Goal: Task Accomplishment & Management: Manage account settings

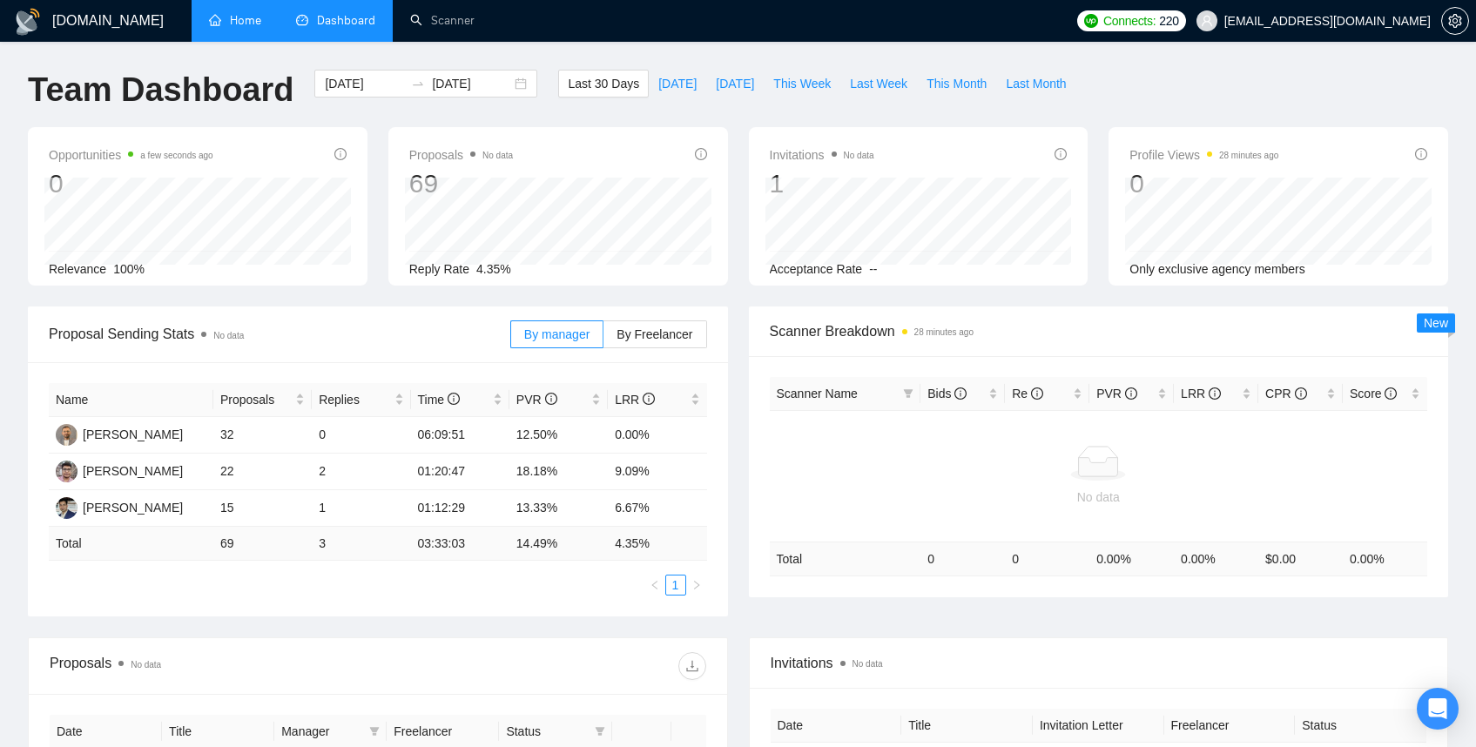
click at [258, 28] on link "Home" at bounding box center [235, 20] width 52 height 15
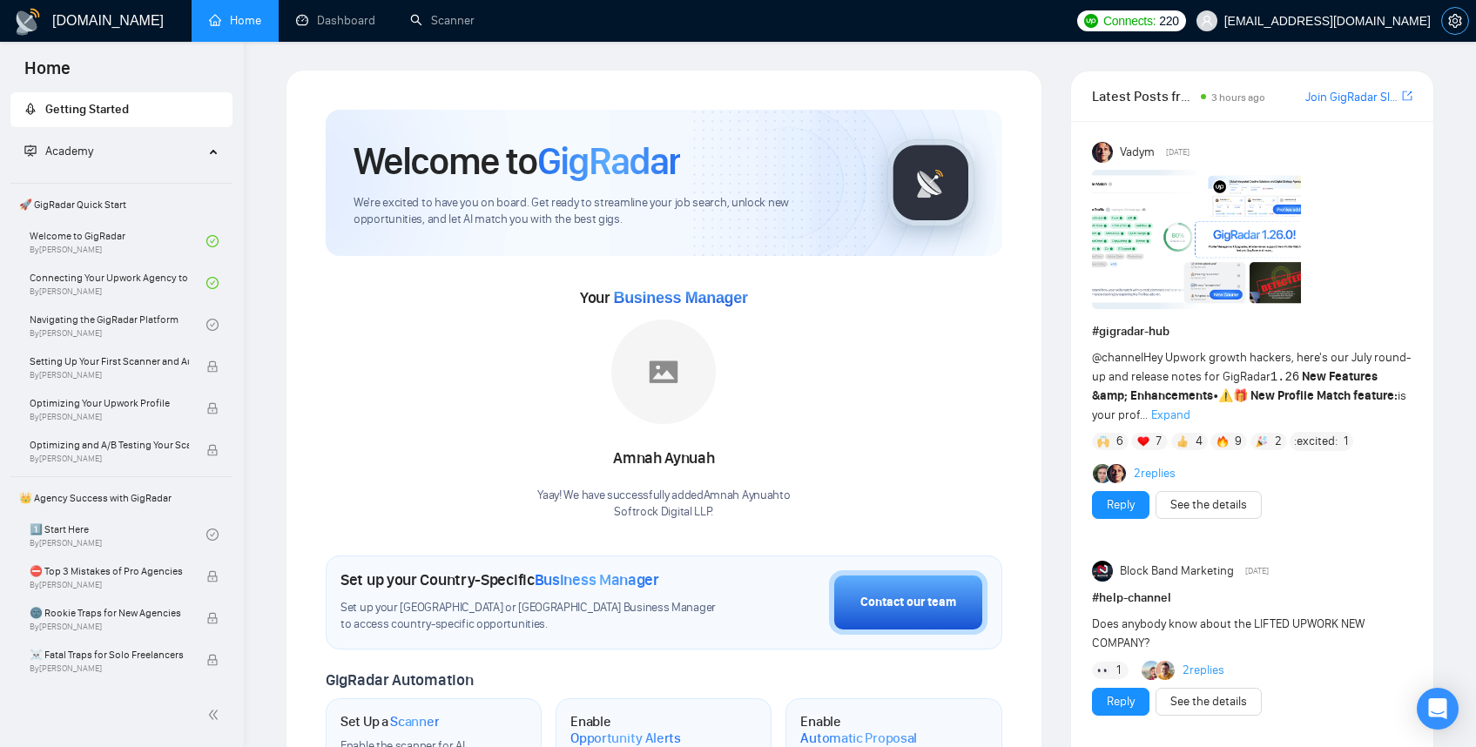
click at [1466, 25] on span "setting" at bounding box center [1455, 21] width 26 height 14
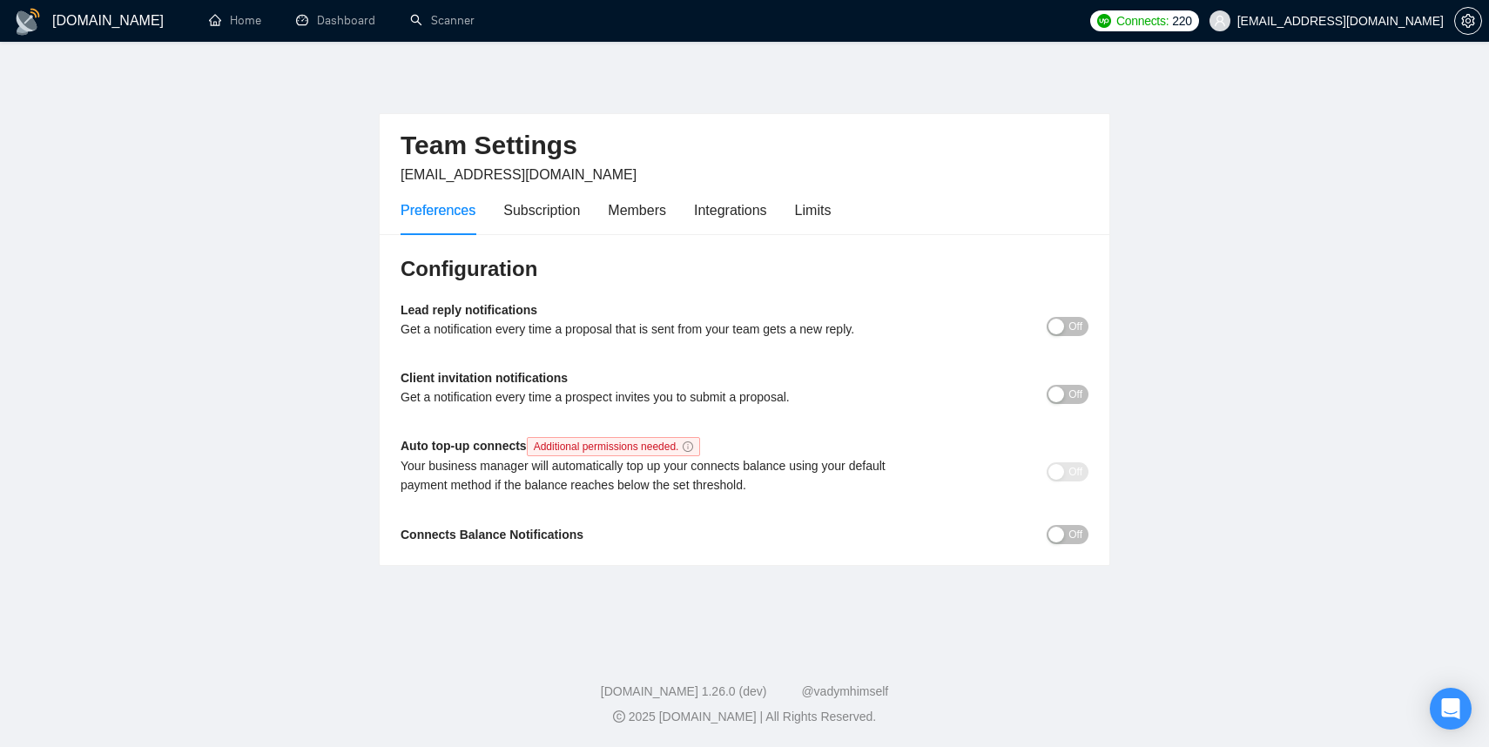
click at [1068, 321] on span "Off" at bounding box center [1075, 326] width 14 height 19
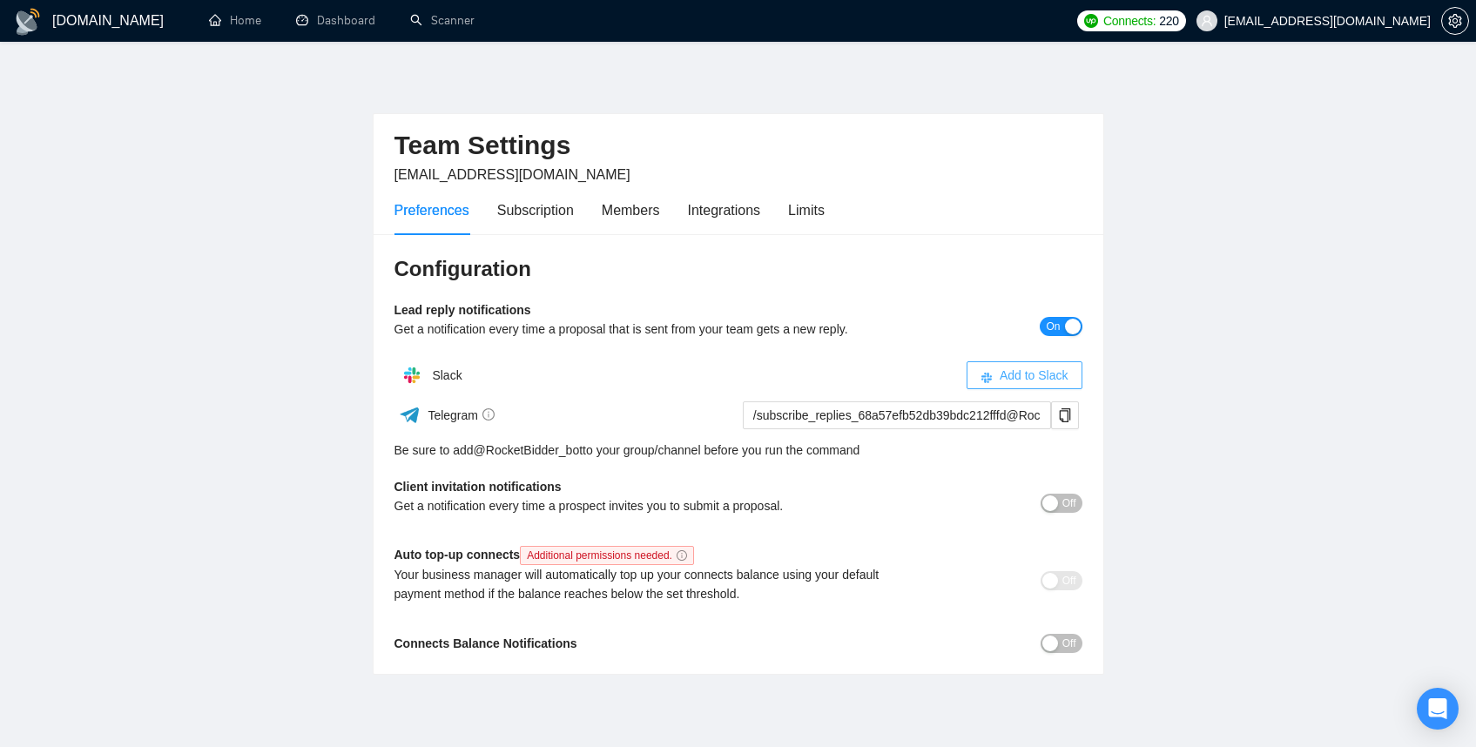
click at [1027, 374] on span "Add to Slack" at bounding box center [1033, 375] width 69 height 19
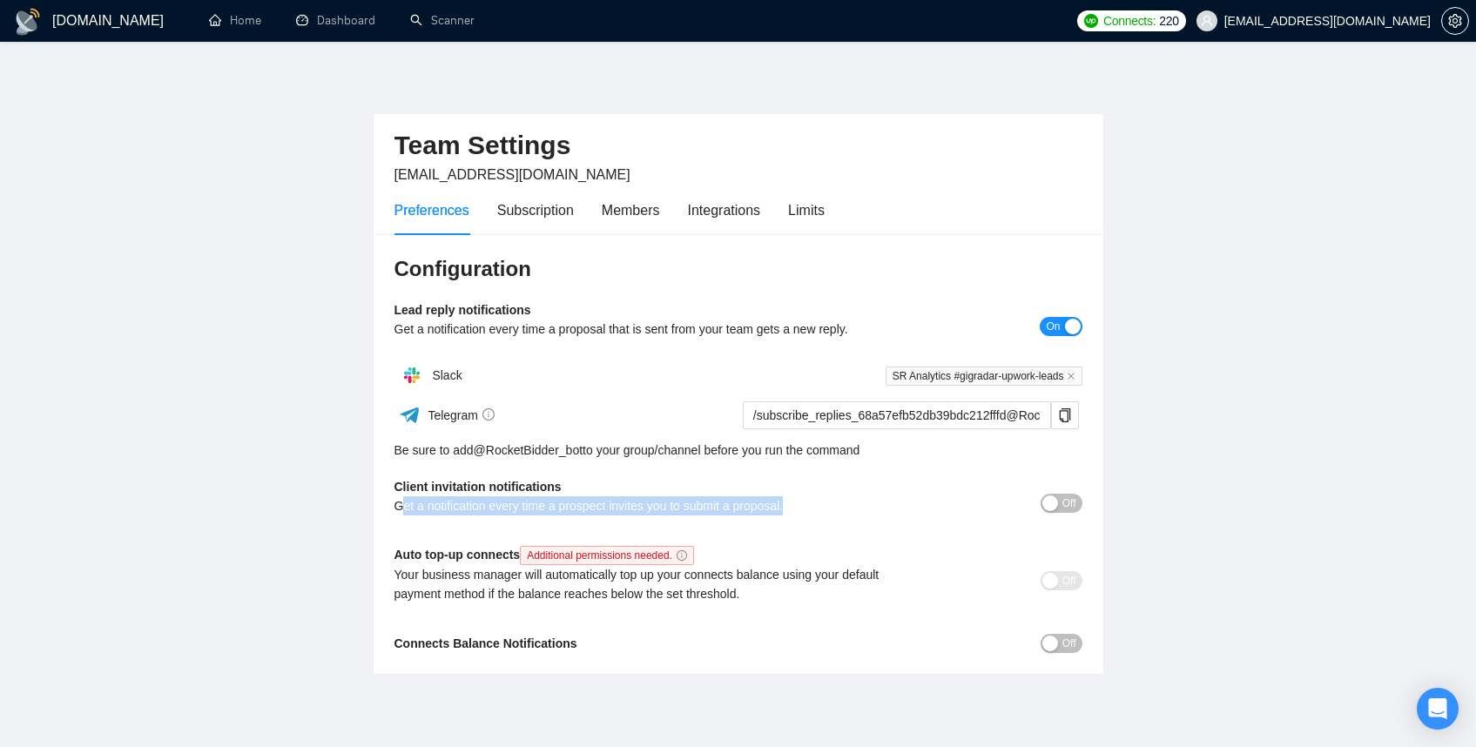
drag, startPoint x: 400, startPoint y: 507, endPoint x: 815, endPoint y: 522, distance: 414.7
click at [815, 522] on div "Client invitation notifications Get a notification every time a prospect invite…" at bounding box center [652, 502] width 516 height 50
click at [816, 522] on div "Client invitation notifications Get a notification every time a prospect invite…" at bounding box center [652, 502] width 516 height 50
click at [1067, 501] on span "Off" at bounding box center [1069, 503] width 14 height 19
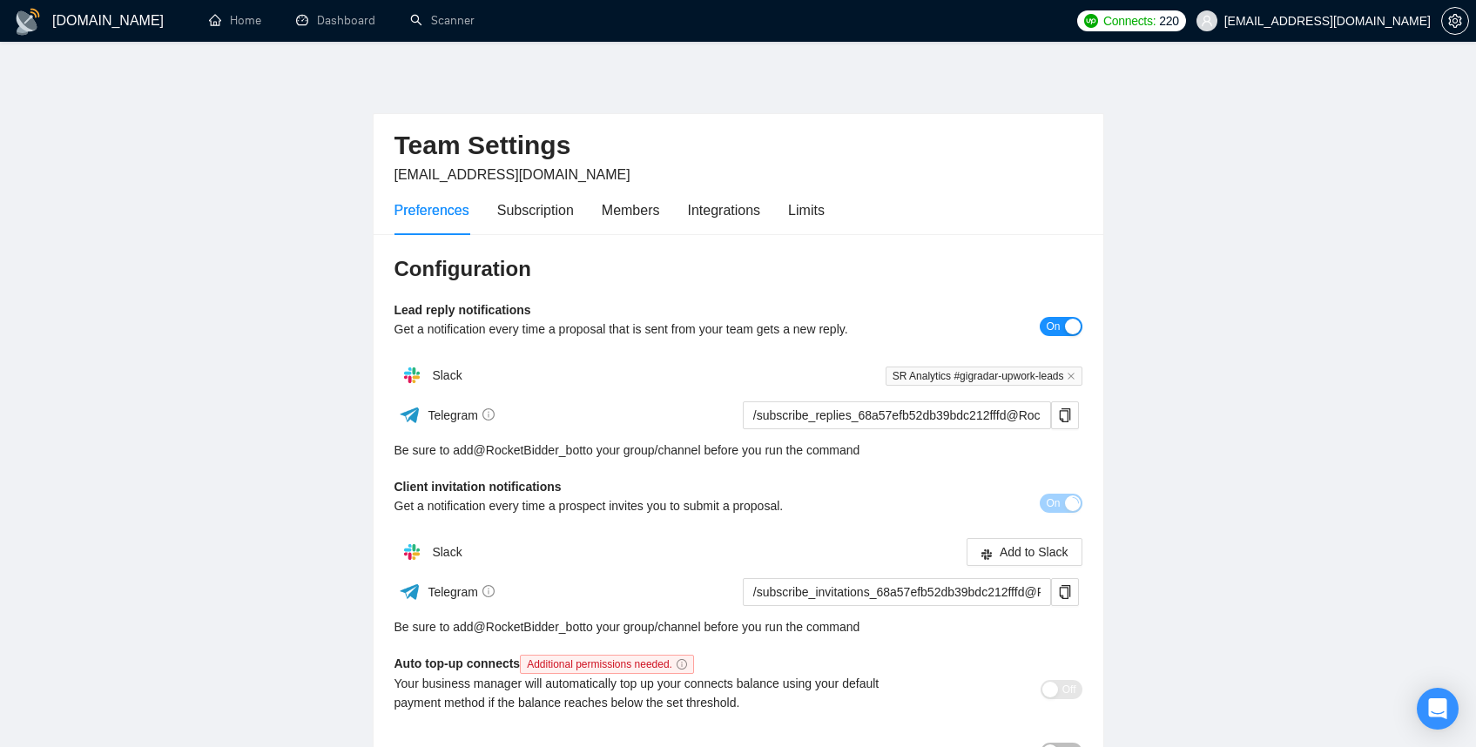
scroll to position [22, 0]
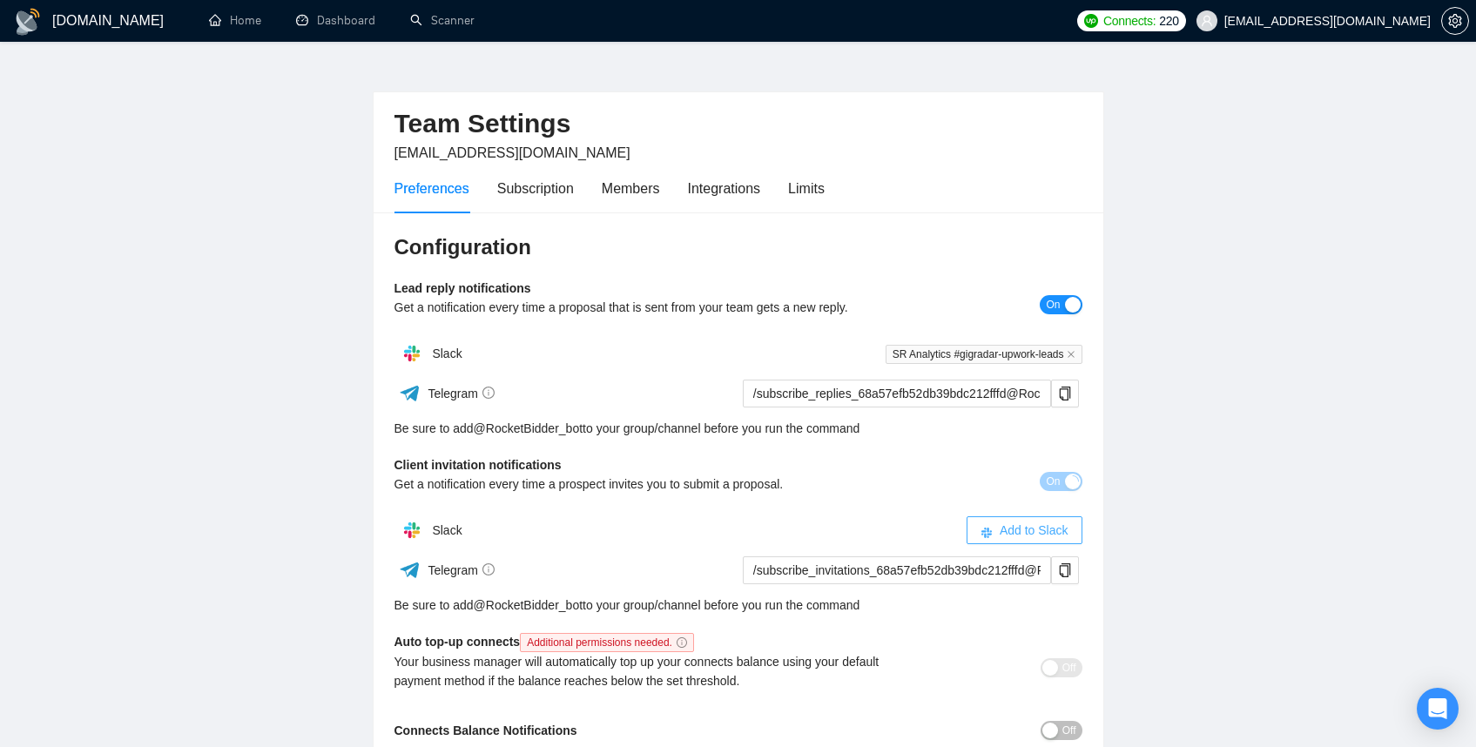
click at [976, 535] on button "Add to Slack" at bounding box center [1024, 530] width 116 height 28
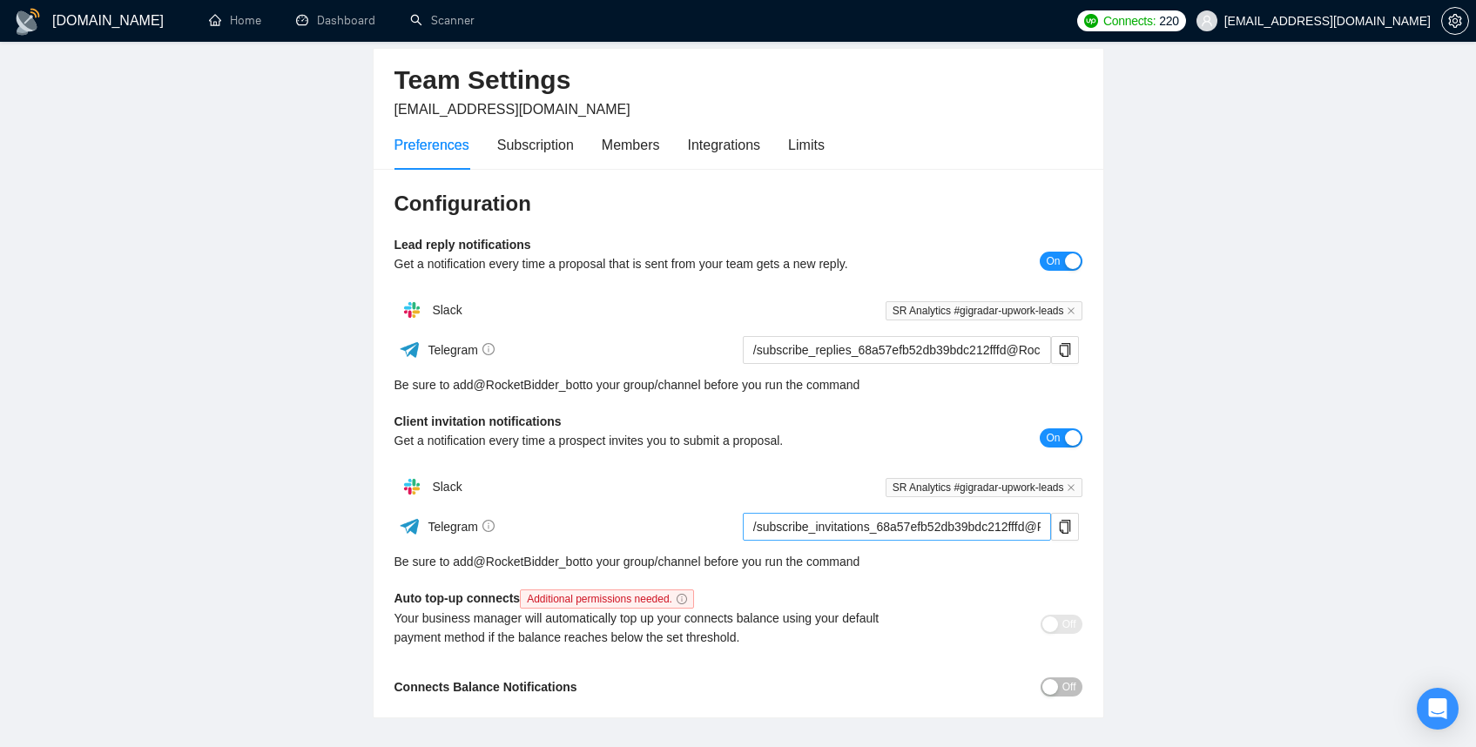
scroll to position [101, 0]
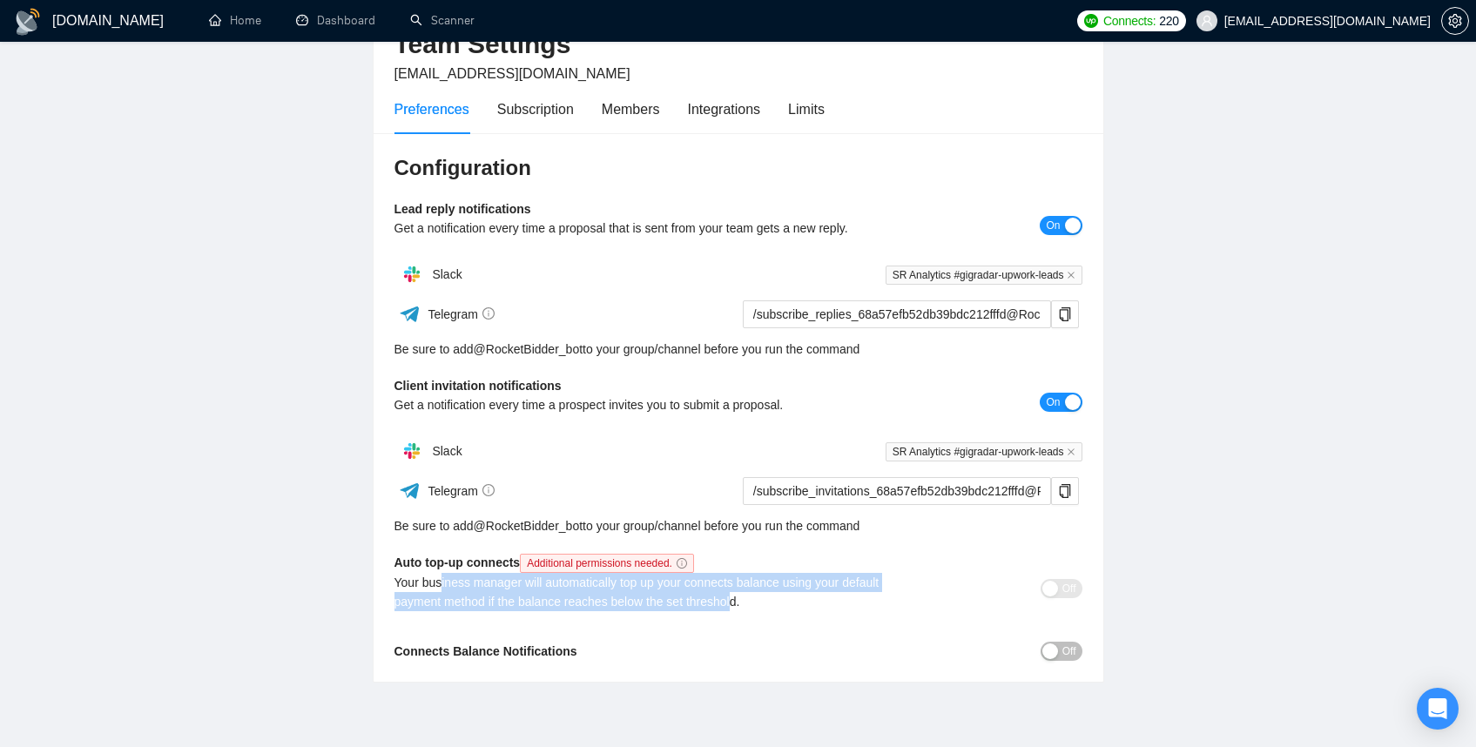
drag, startPoint x: 440, startPoint y: 582, endPoint x: 745, endPoint y: 595, distance: 305.0
click at [745, 595] on div "Your business manager will automatically top up your connects balance using you…" at bounding box center [652, 592] width 516 height 38
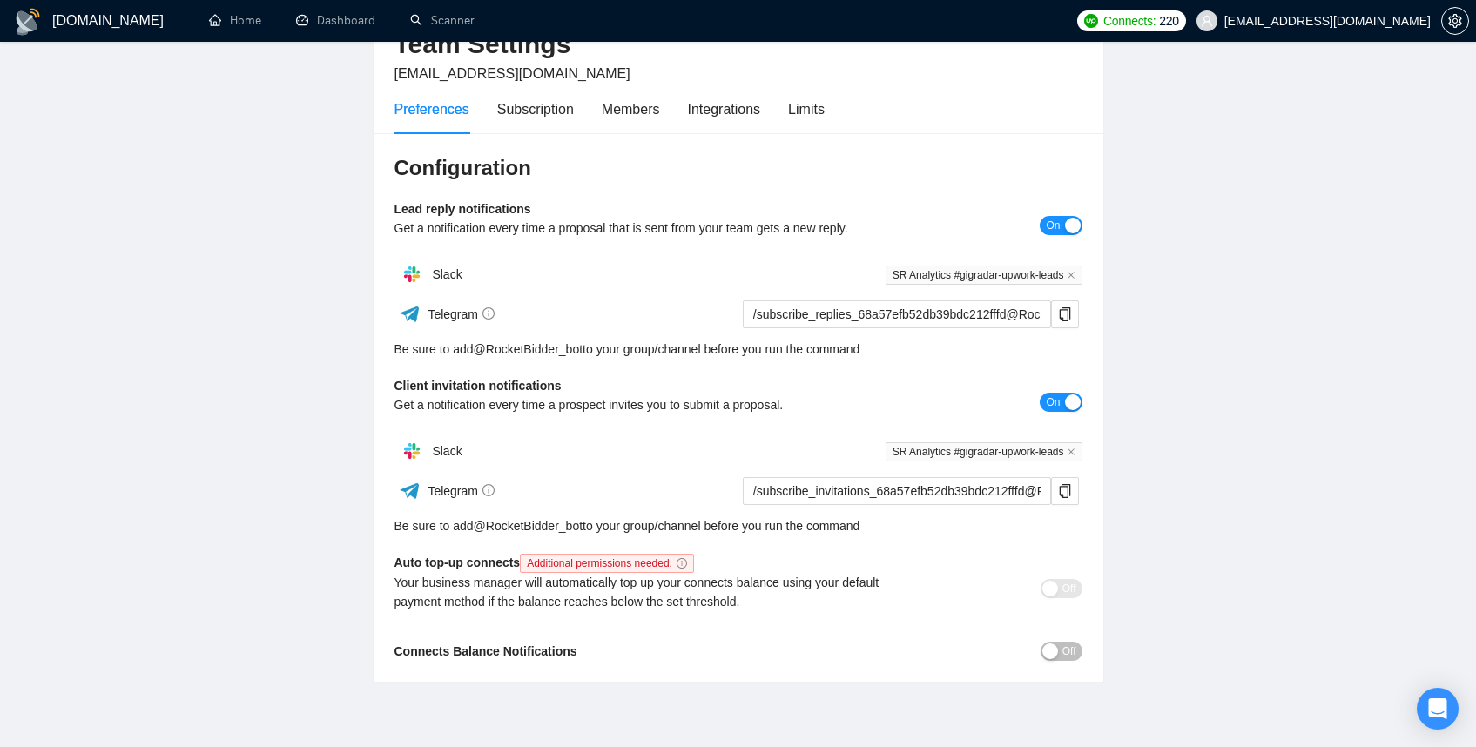
click at [1042, 645] on div "button" at bounding box center [1050, 651] width 16 height 16
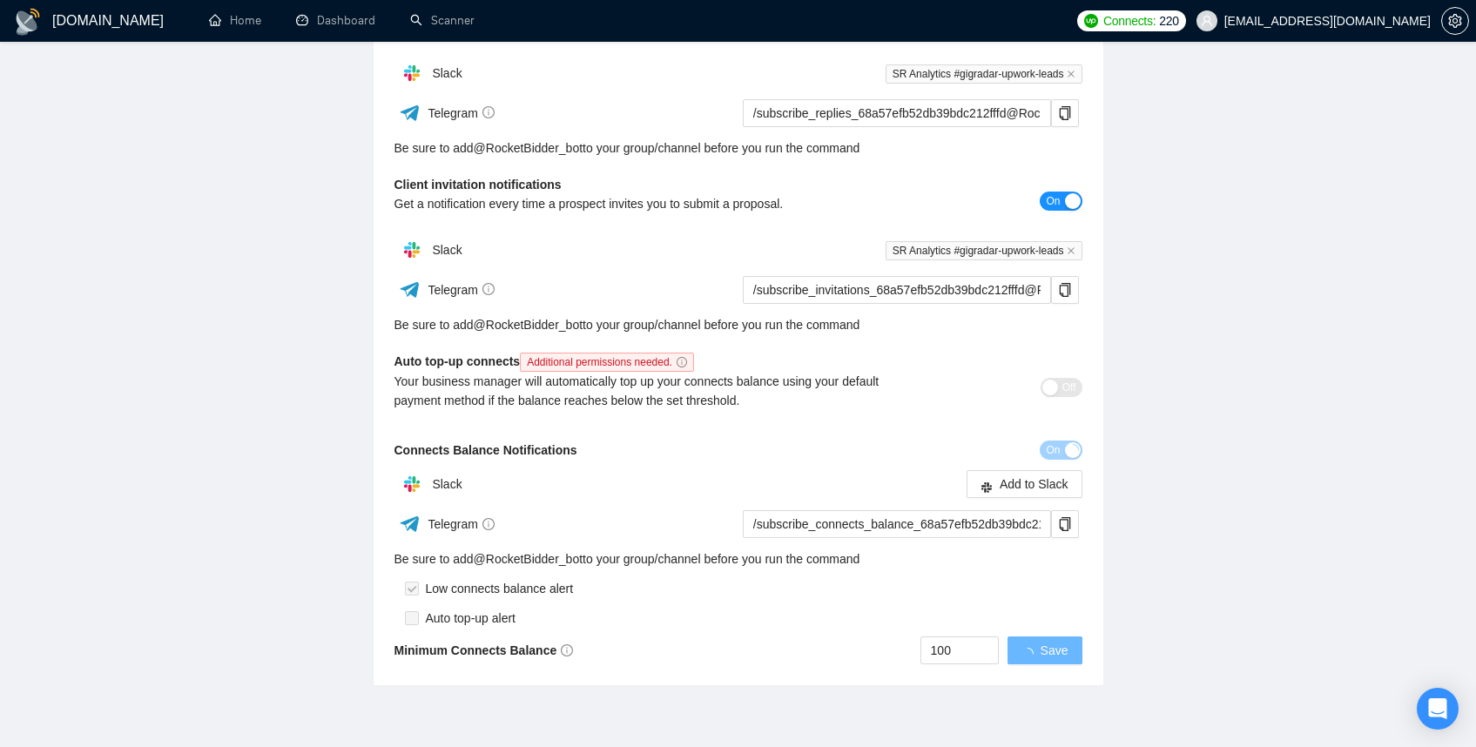
scroll to position [375, 0]
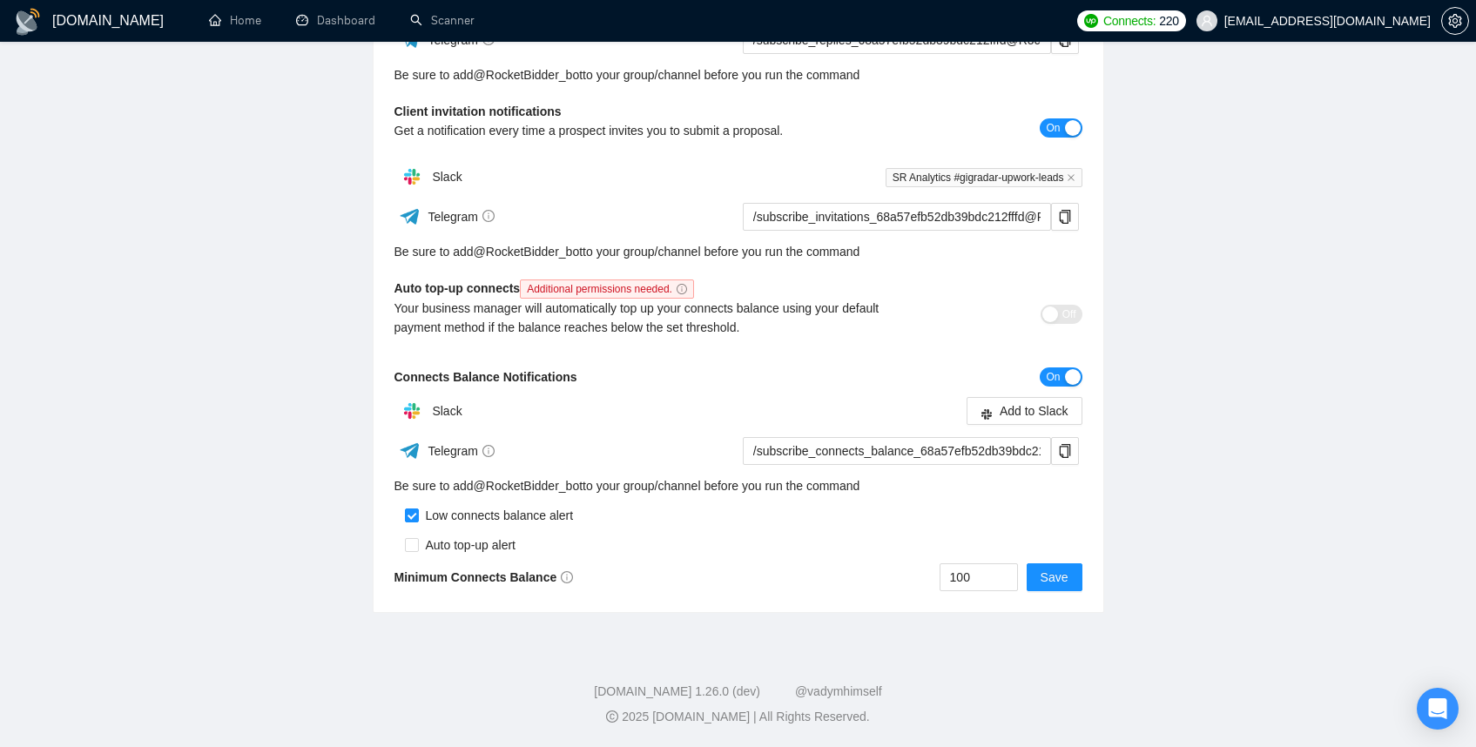
click at [420, 545] on div "Auto top-up alert" at bounding box center [467, 544] width 97 height 19
click at [407, 545] on input "checkbox" at bounding box center [412, 545] width 14 height 14
click at [408, 544] on input "checkbox" at bounding box center [412, 545] width 14 height 14
checkbox input "false"
click at [1044, 574] on span "Save" at bounding box center [1054, 577] width 28 height 19
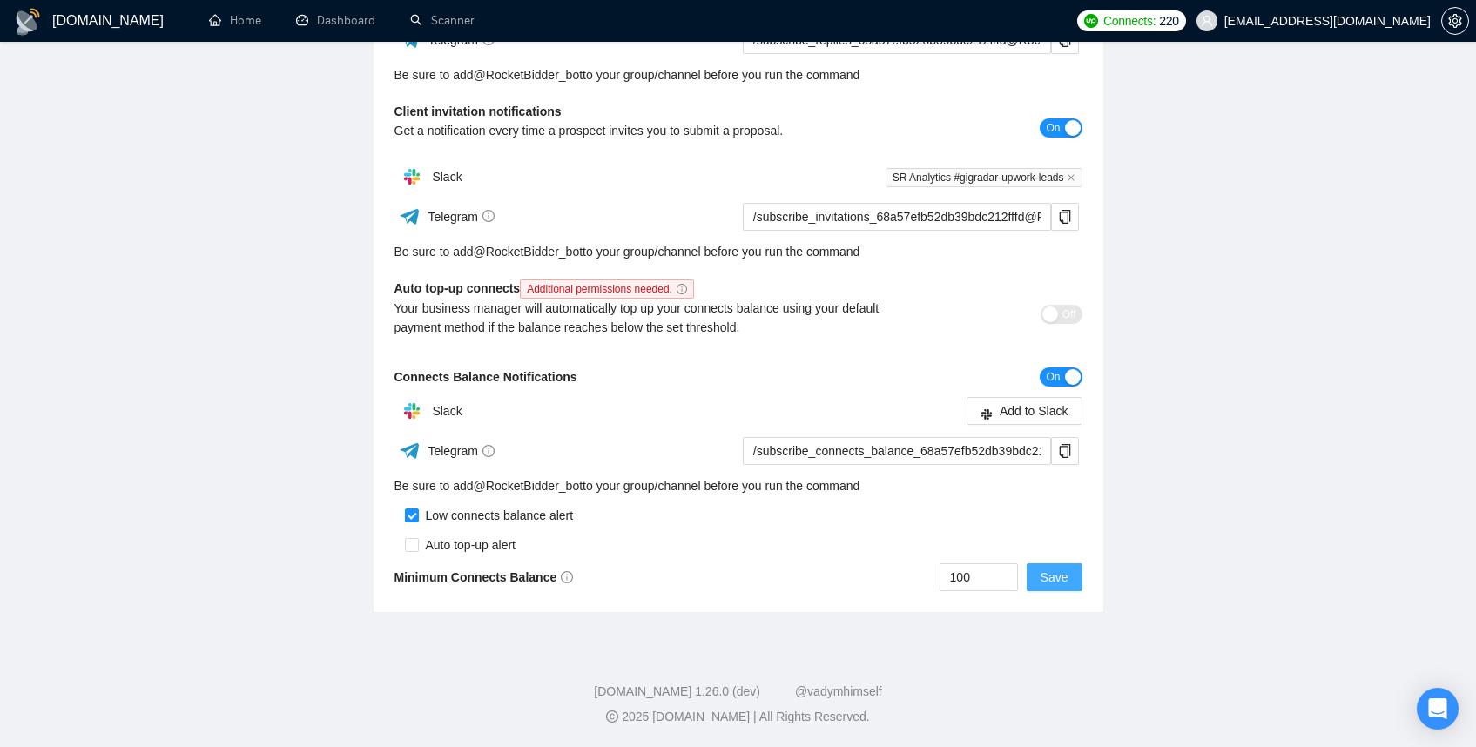
click at [1051, 566] on button "Save" at bounding box center [1054, 577] width 56 height 28
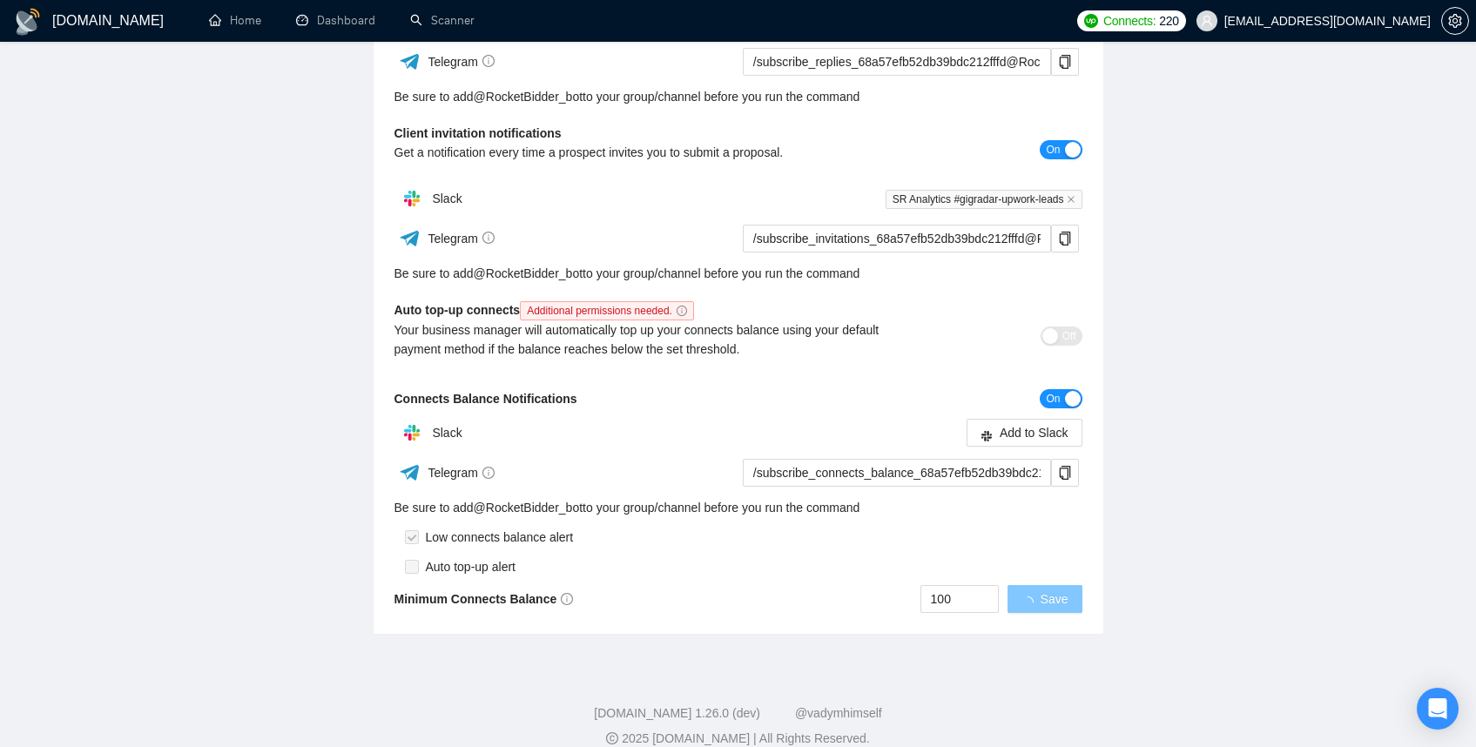
scroll to position [342, 0]
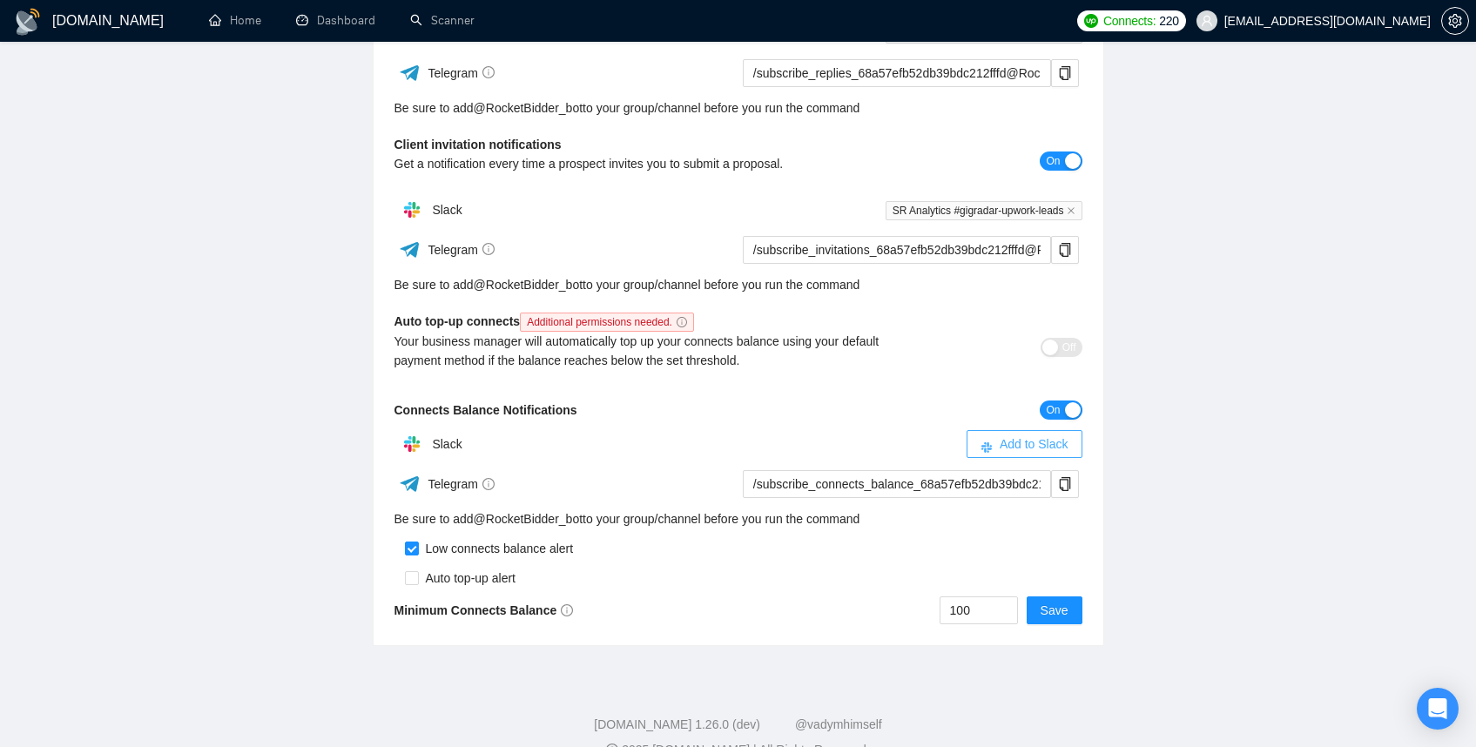
click at [1018, 449] on span "Add to Slack" at bounding box center [1033, 443] width 69 height 19
click at [1026, 612] on button "Save" at bounding box center [1054, 610] width 56 height 28
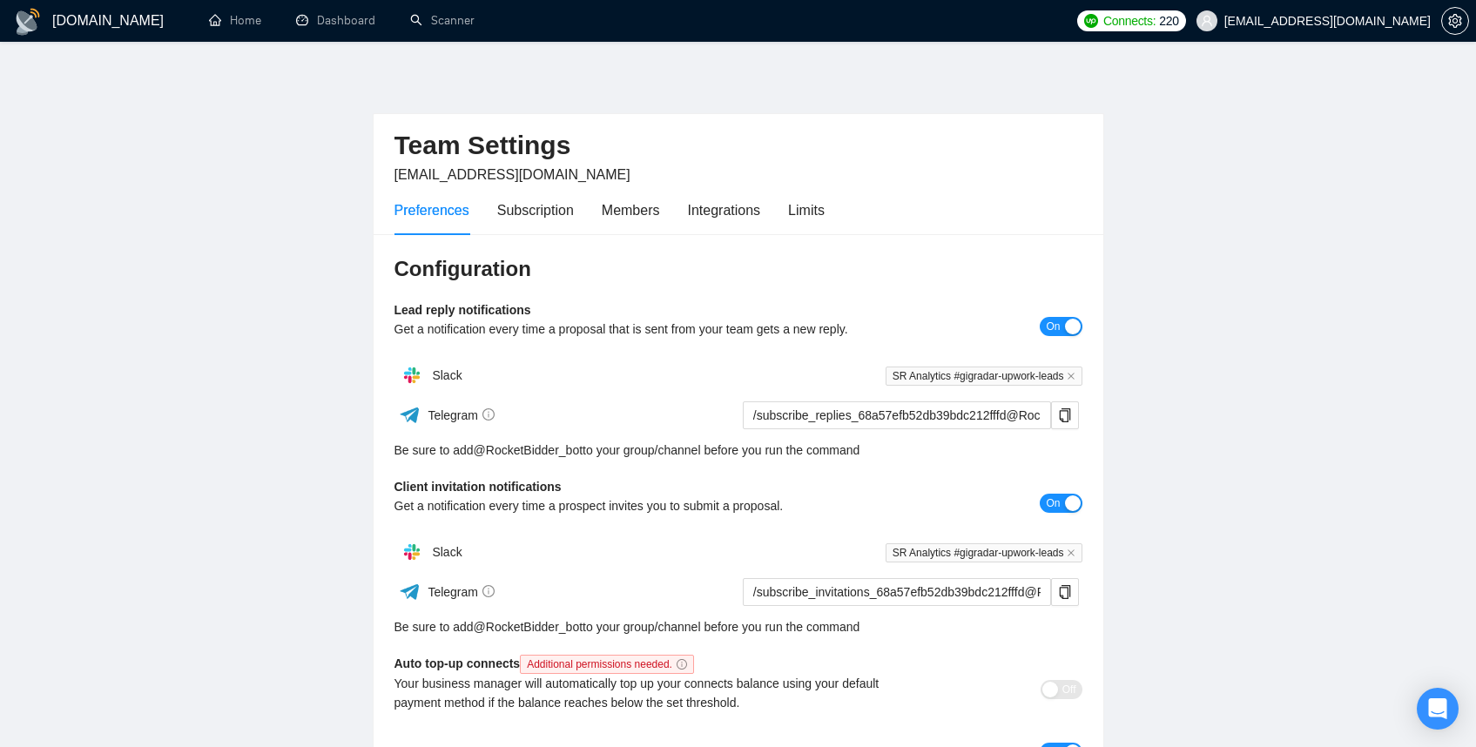
scroll to position [375, 0]
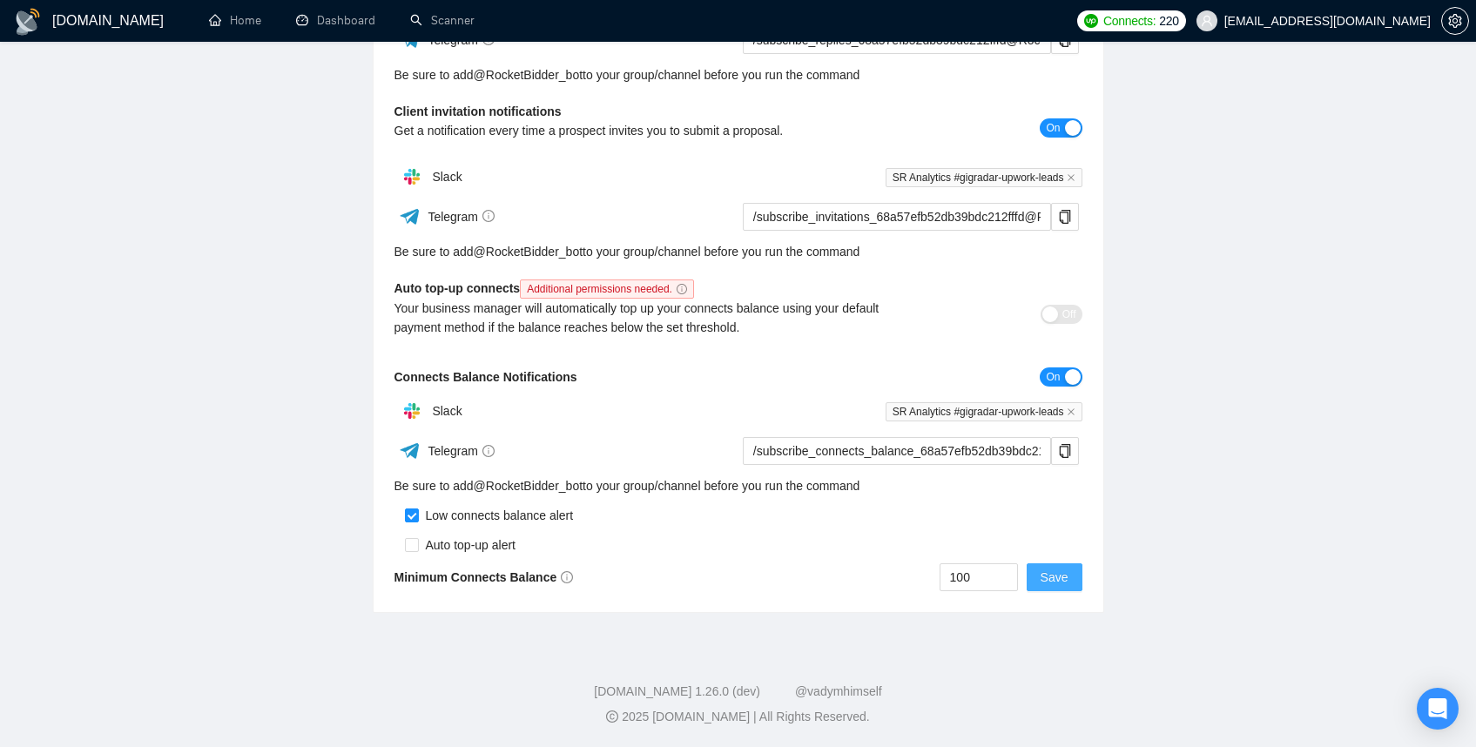
click at [1045, 577] on span "Save" at bounding box center [1054, 577] width 28 height 19
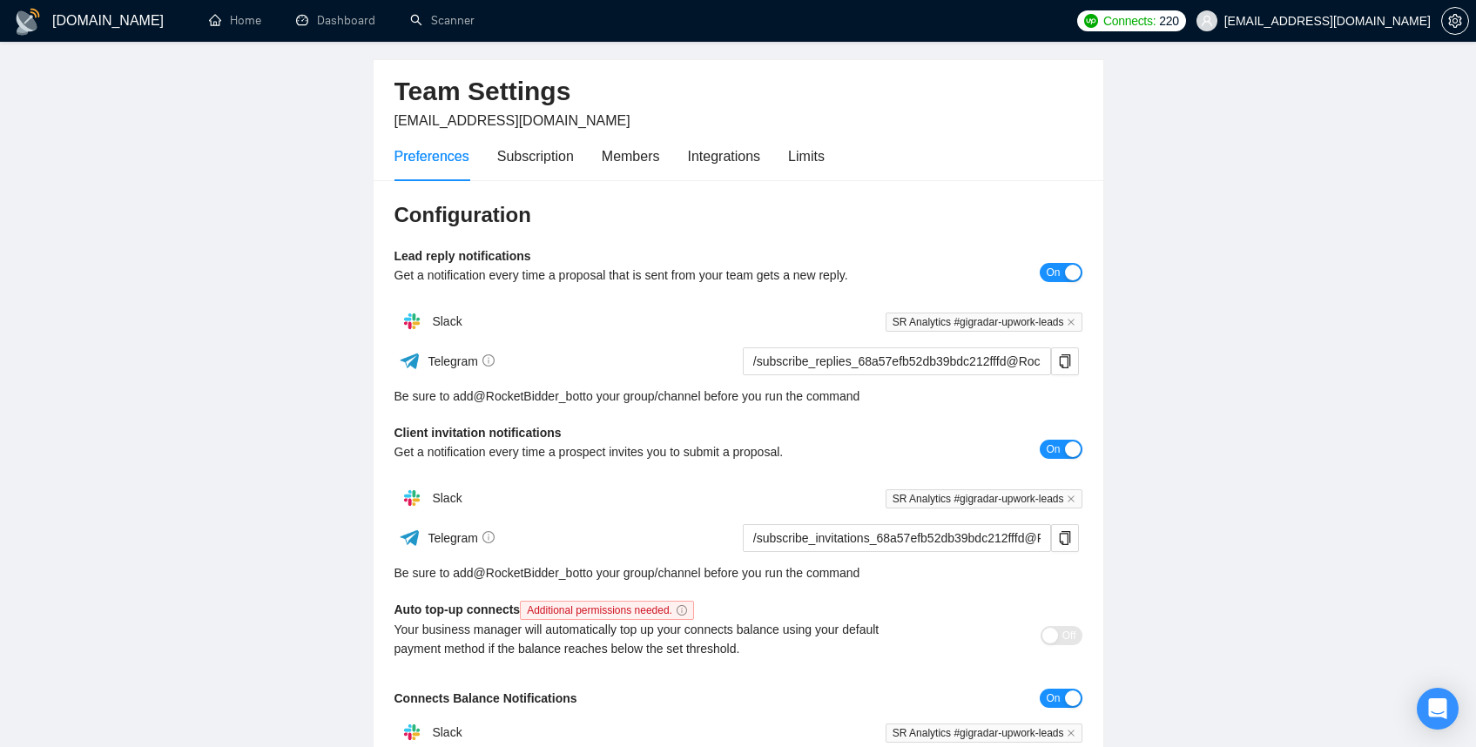
scroll to position [0, 0]
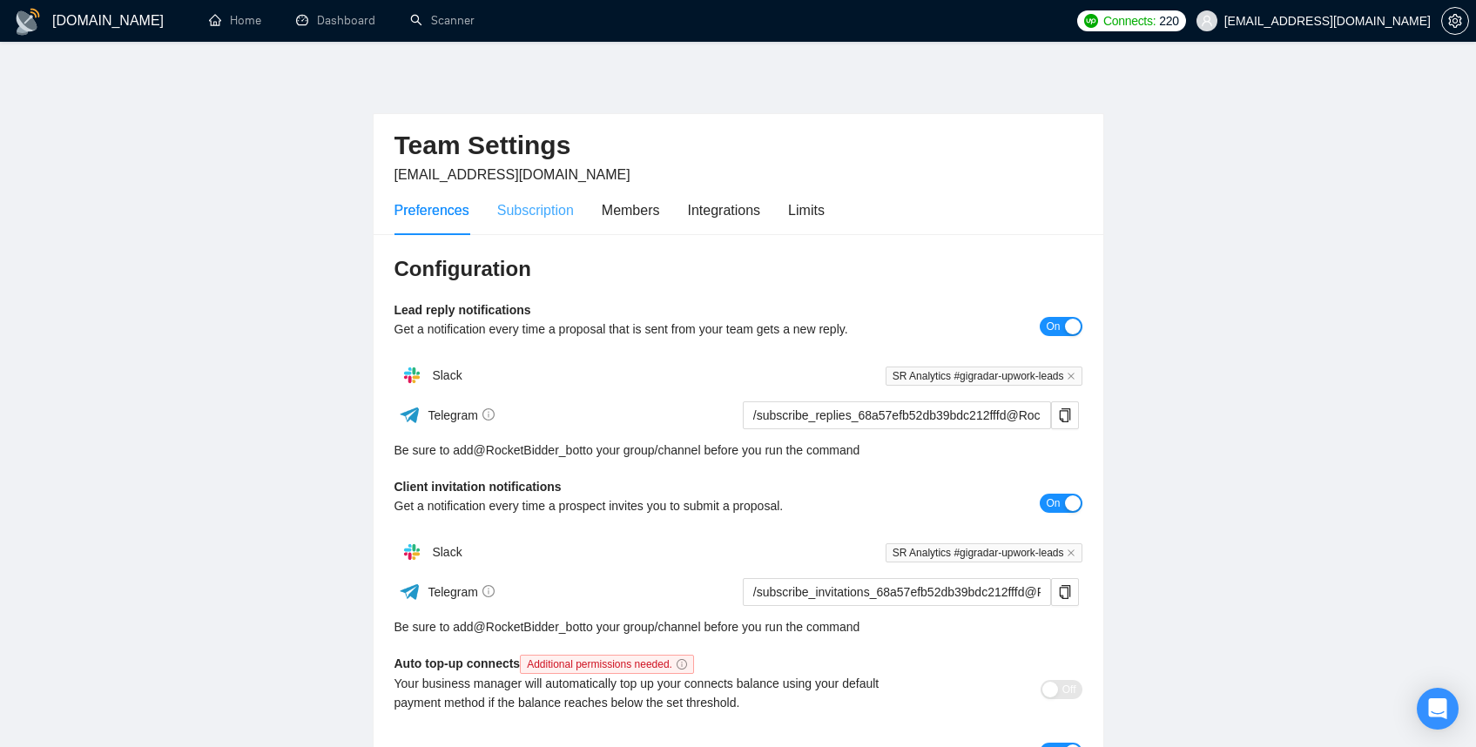
click at [574, 229] on div "Subscription" at bounding box center [535, 210] width 77 height 50
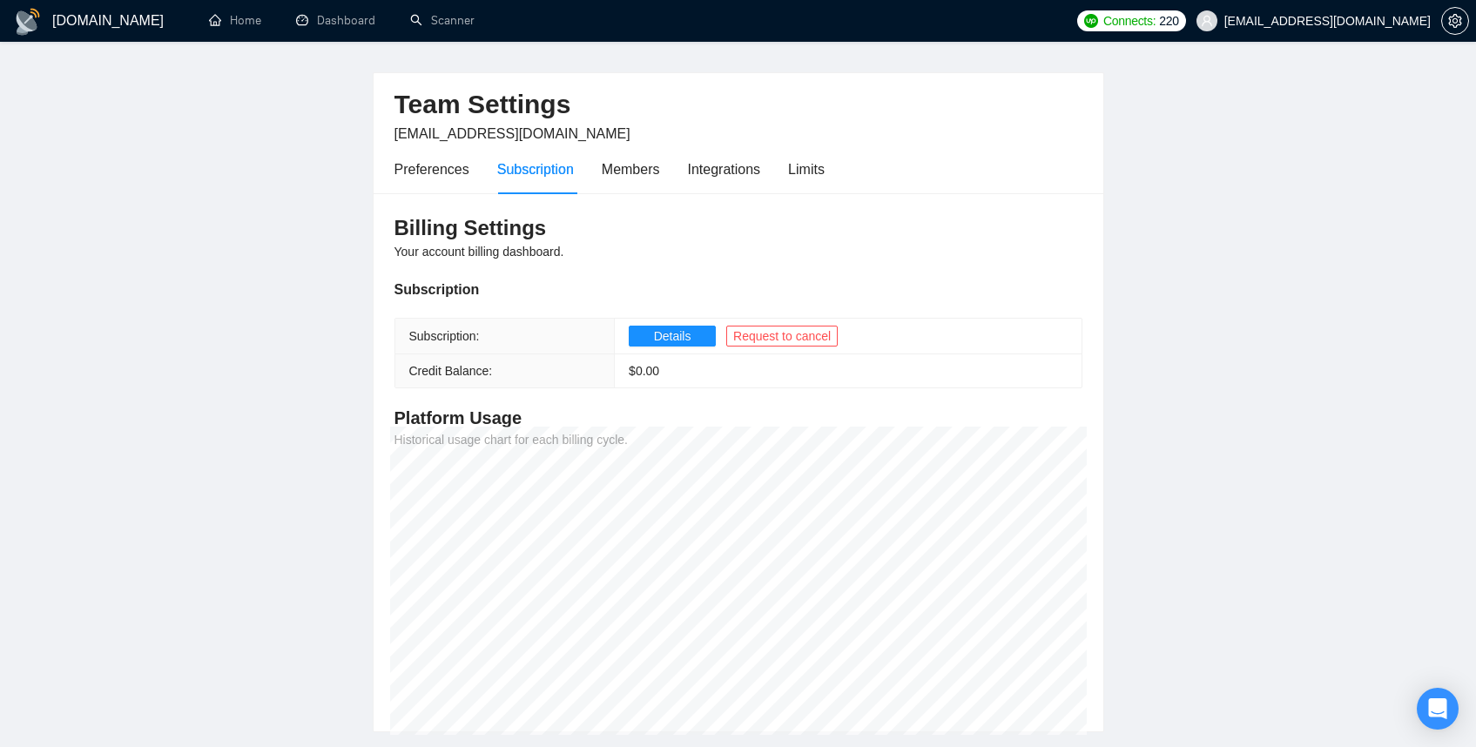
scroll to position [52, 0]
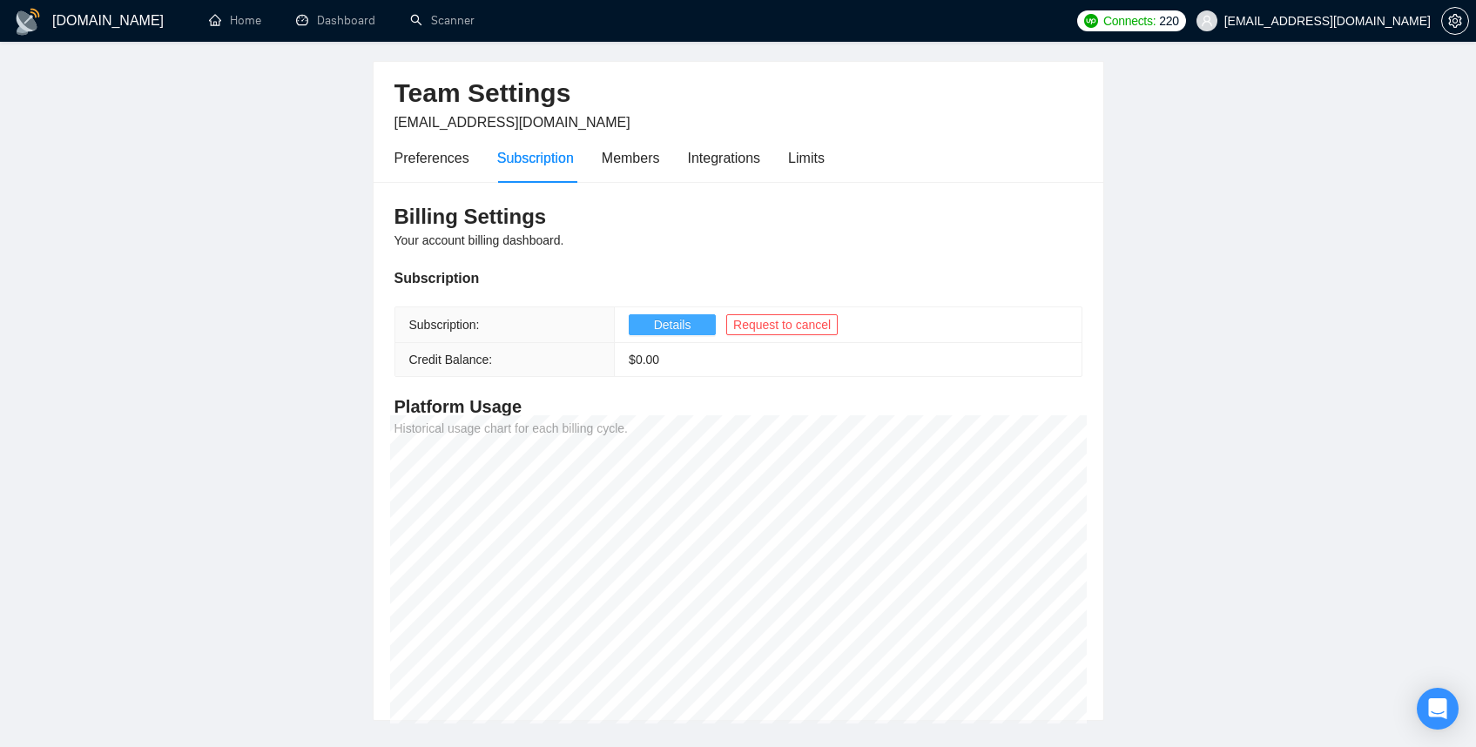
click at [664, 326] on span "Details" at bounding box center [672, 324] width 37 height 19
click at [616, 147] on div "Members" at bounding box center [631, 158] width 58 height 22
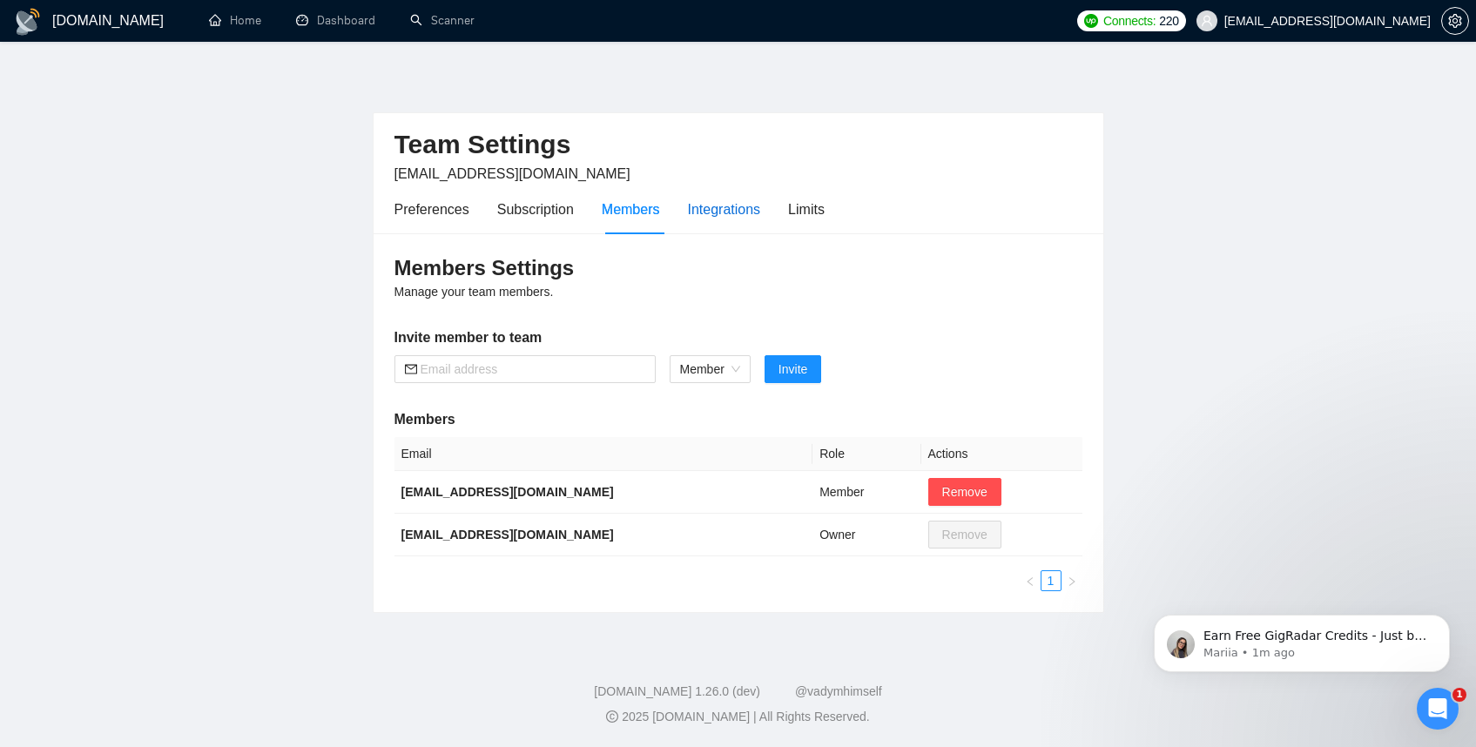
click at [729, 207] on div "Integrations" at bounding box center [724, 209] width 73 height 22
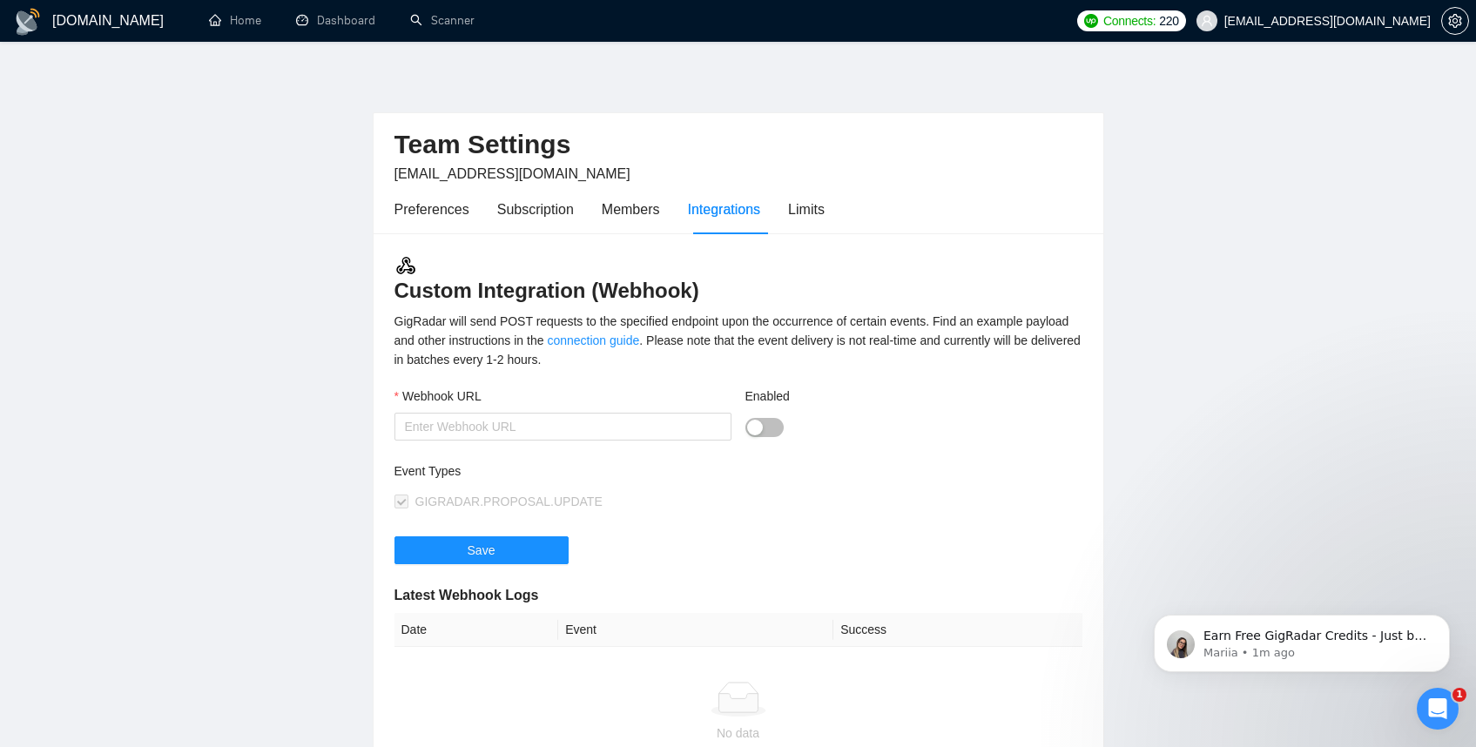
click at [839, 218] on div "Preferences Subscription Members Integrations Limits" at bounding box center [738, 210] width 688 height 50
click at [821, 210] on div "Limits" at bounding box center [806, 209] width 37 height 22
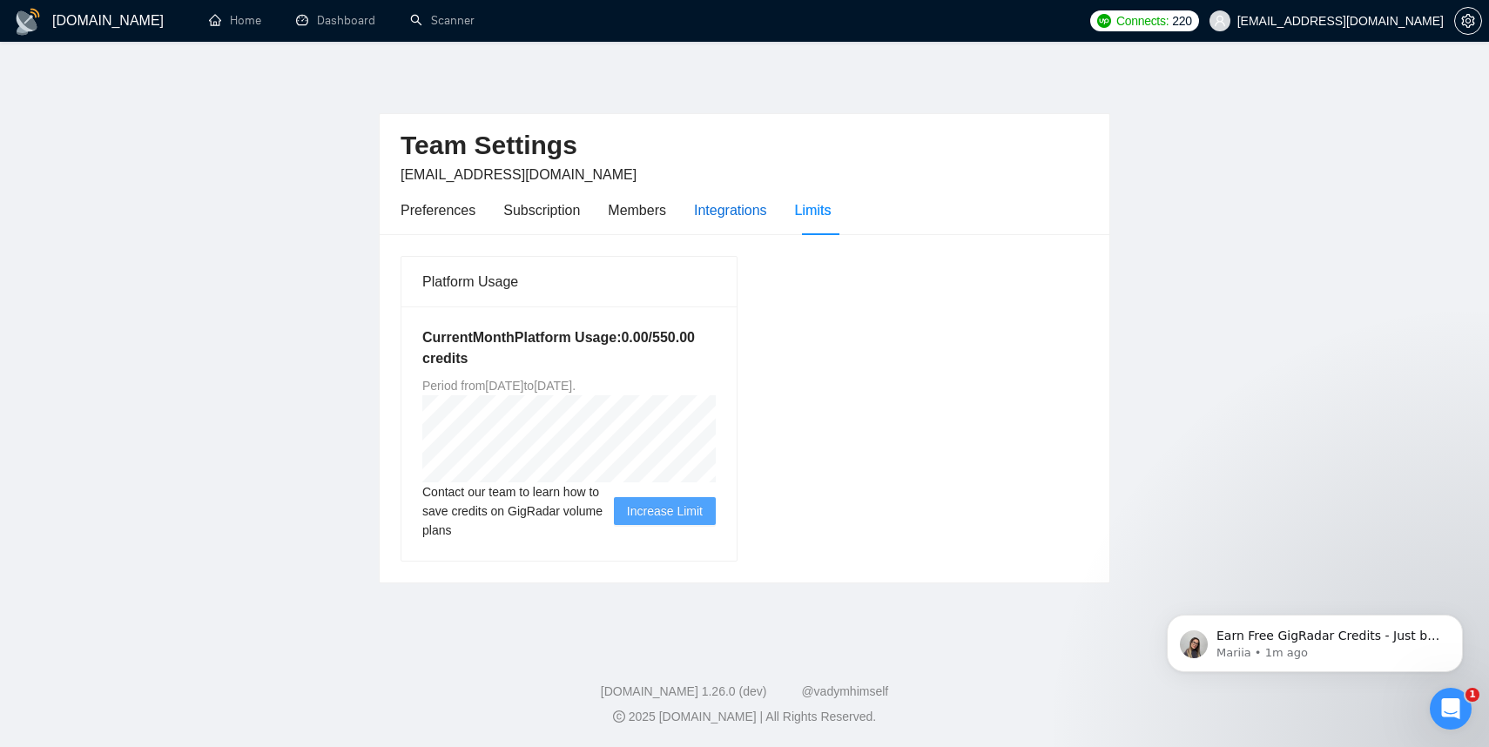
click at [749, 218] on div "Integrations" at bounding box center [730, 210] width 73 height 22
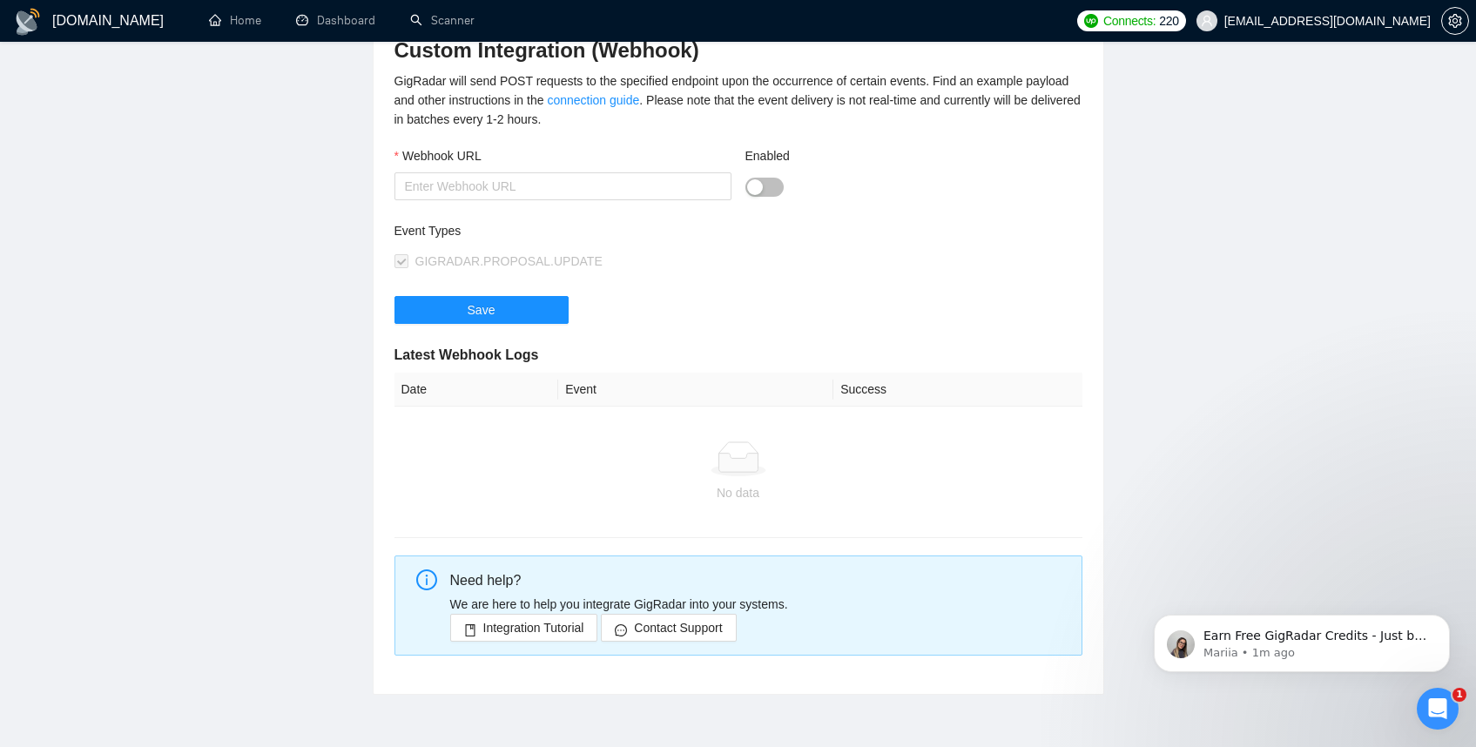
scroll to position [54, 0]
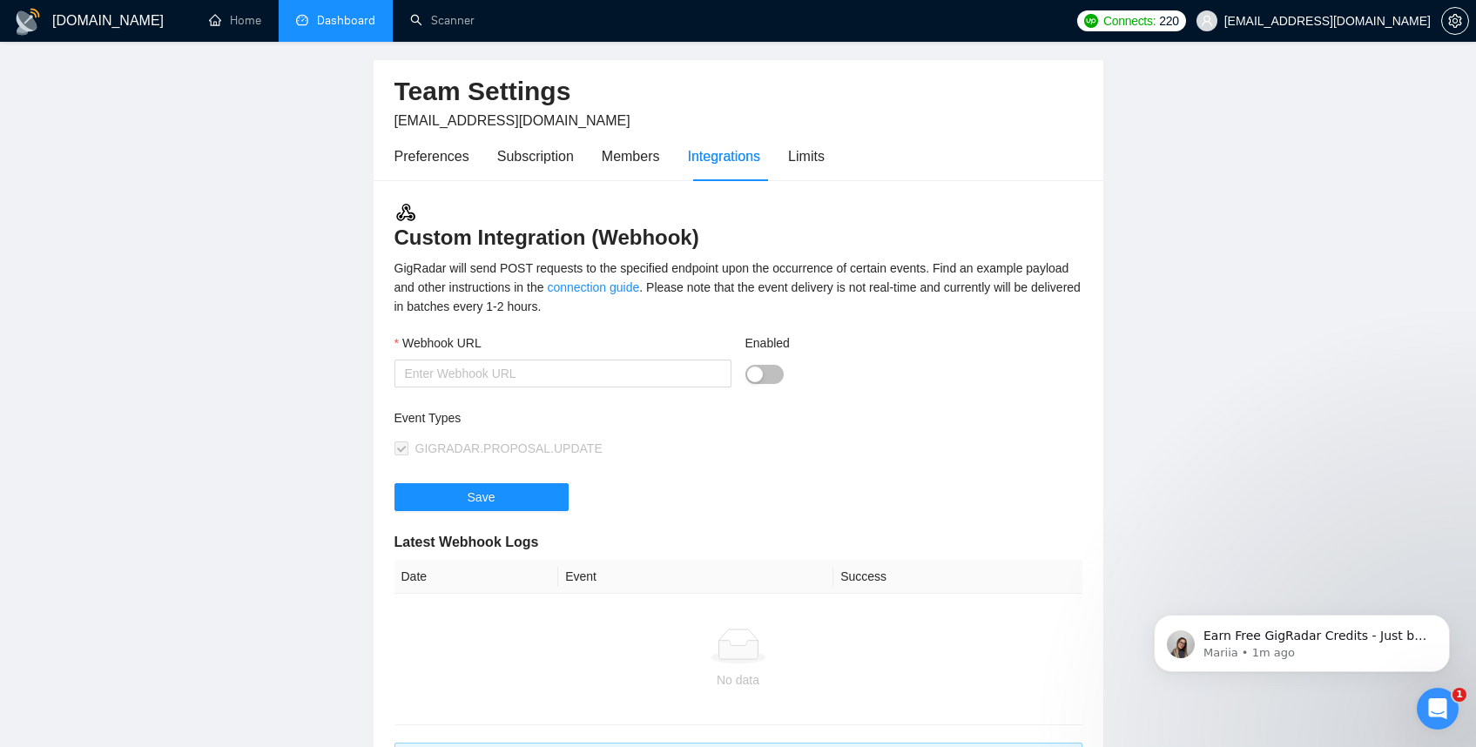
click at [349, 28] on link "Dashboard" at bounding box center [335, 20] width 79 height 15
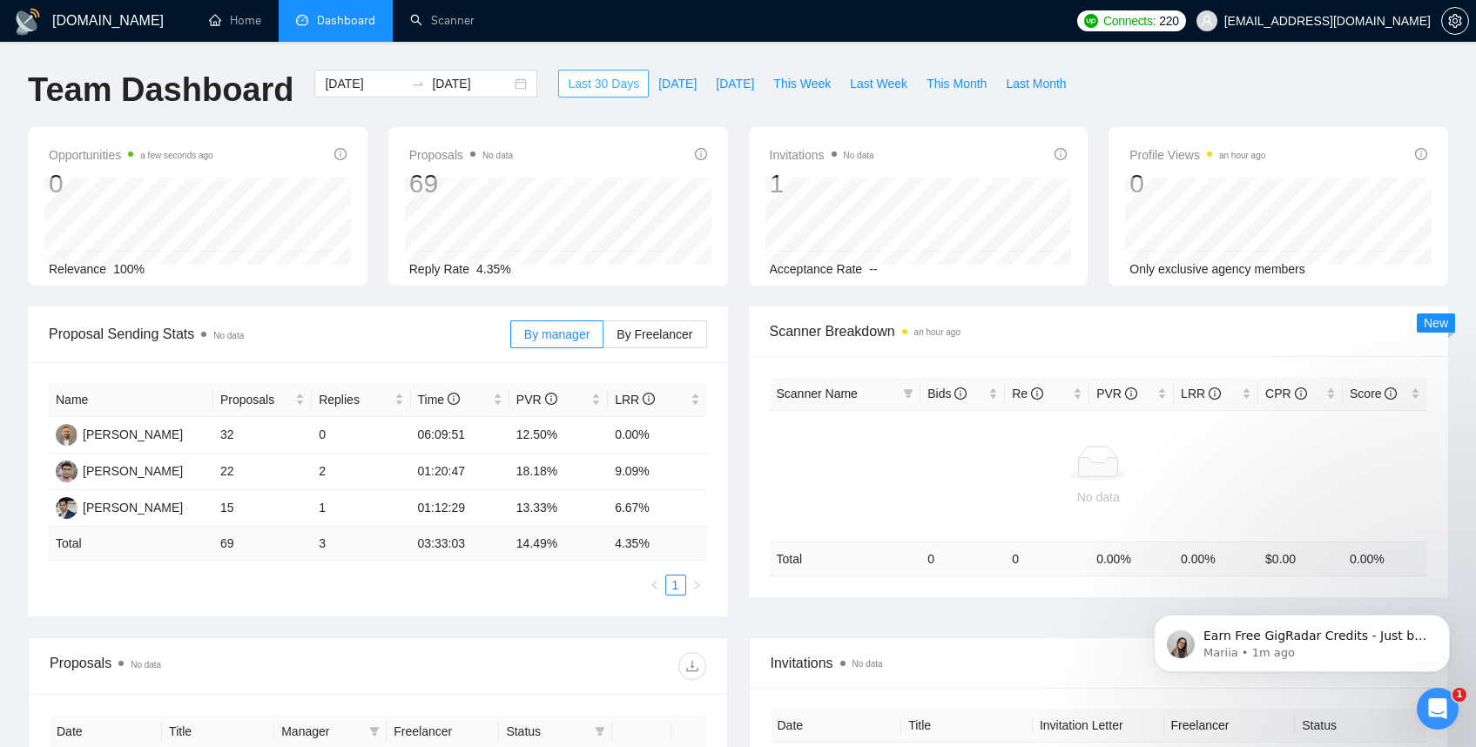
click at [595, 96] on button "Last 30 Days" at bounding box center [603, 84] width 91 height 28
click at [513, 87] on div "[DATE] [DATE]" at bounding box center [425, 84] width 223 height 28
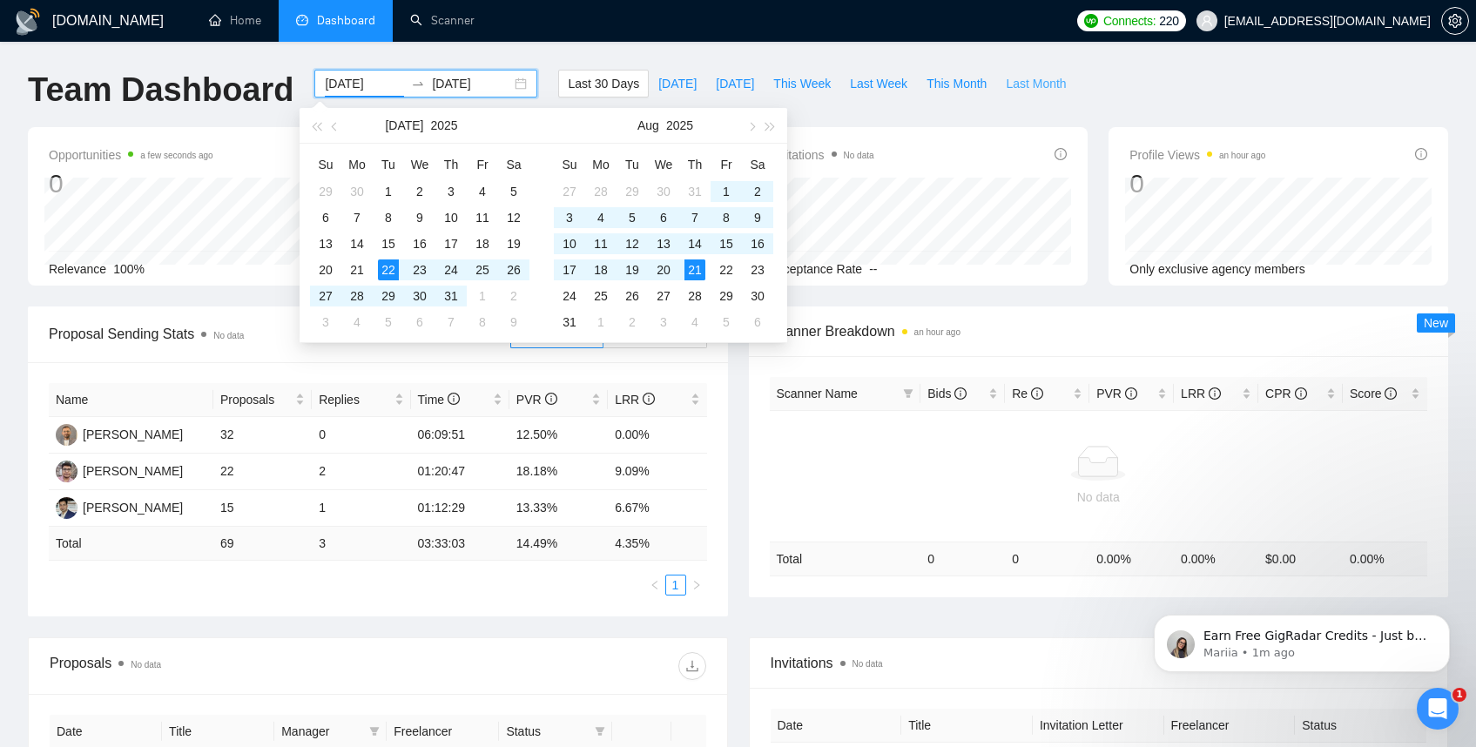
click at [1029, 86] on span "Last Month" at bounding box center [1035, 83] width 60 height 19
type input "[DATE]"
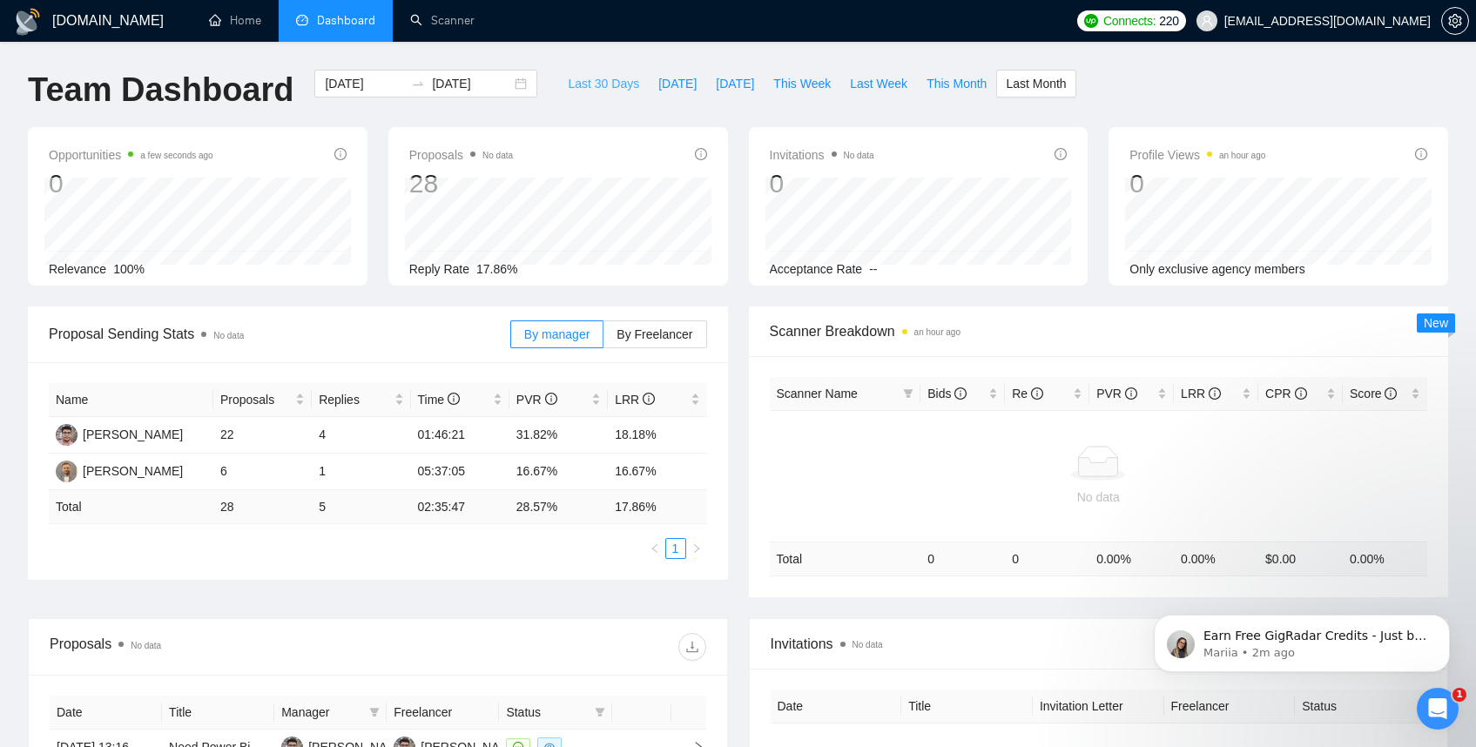
click at [599, 79] on span "Last 30 Days" at bounding box center [603, 83] width 71 height 19
type input "[DATE]"
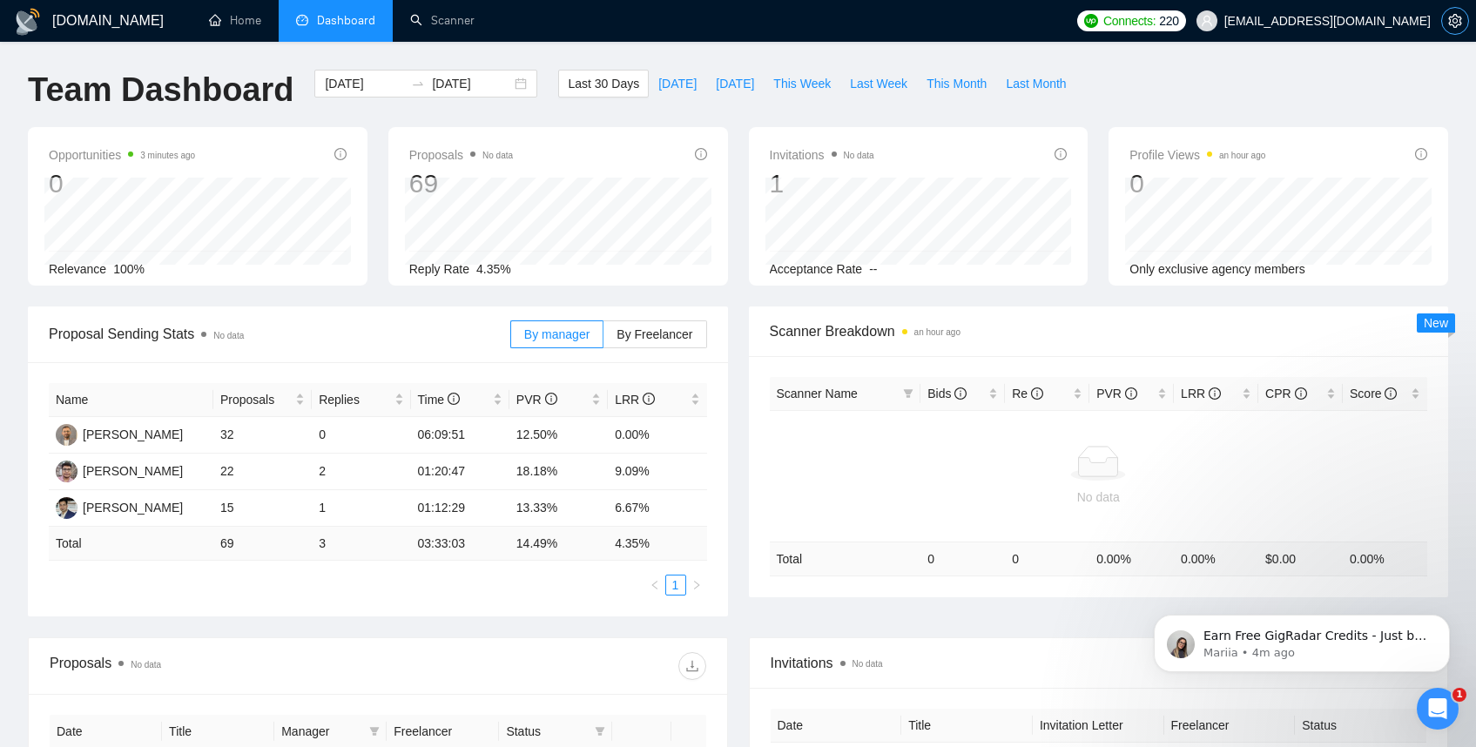
click at [1459, 24] on icon "setting" at bounding box center [1454, 21] width 13 height 14
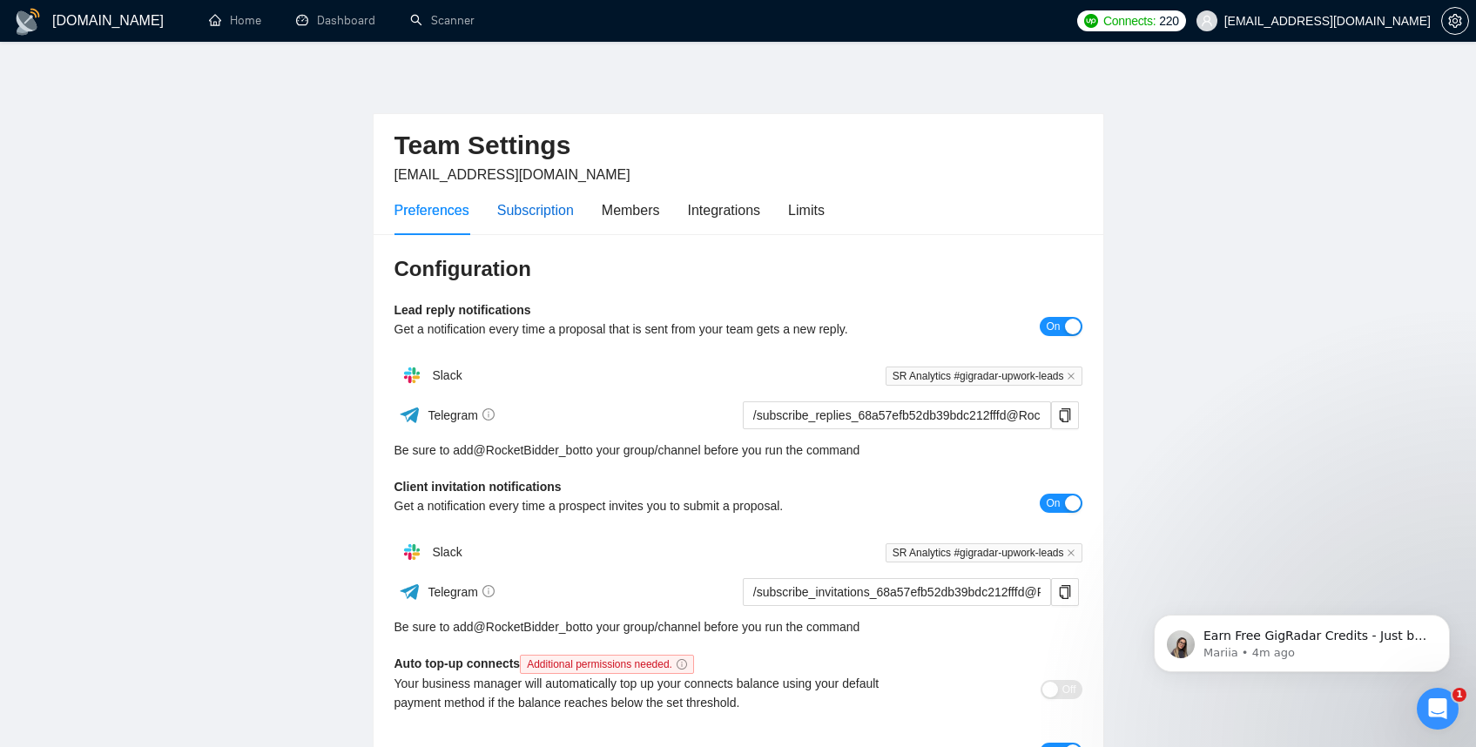
click at [564, 202] on div "Subscription" at bounding box center [535, 210] width 77 height 22
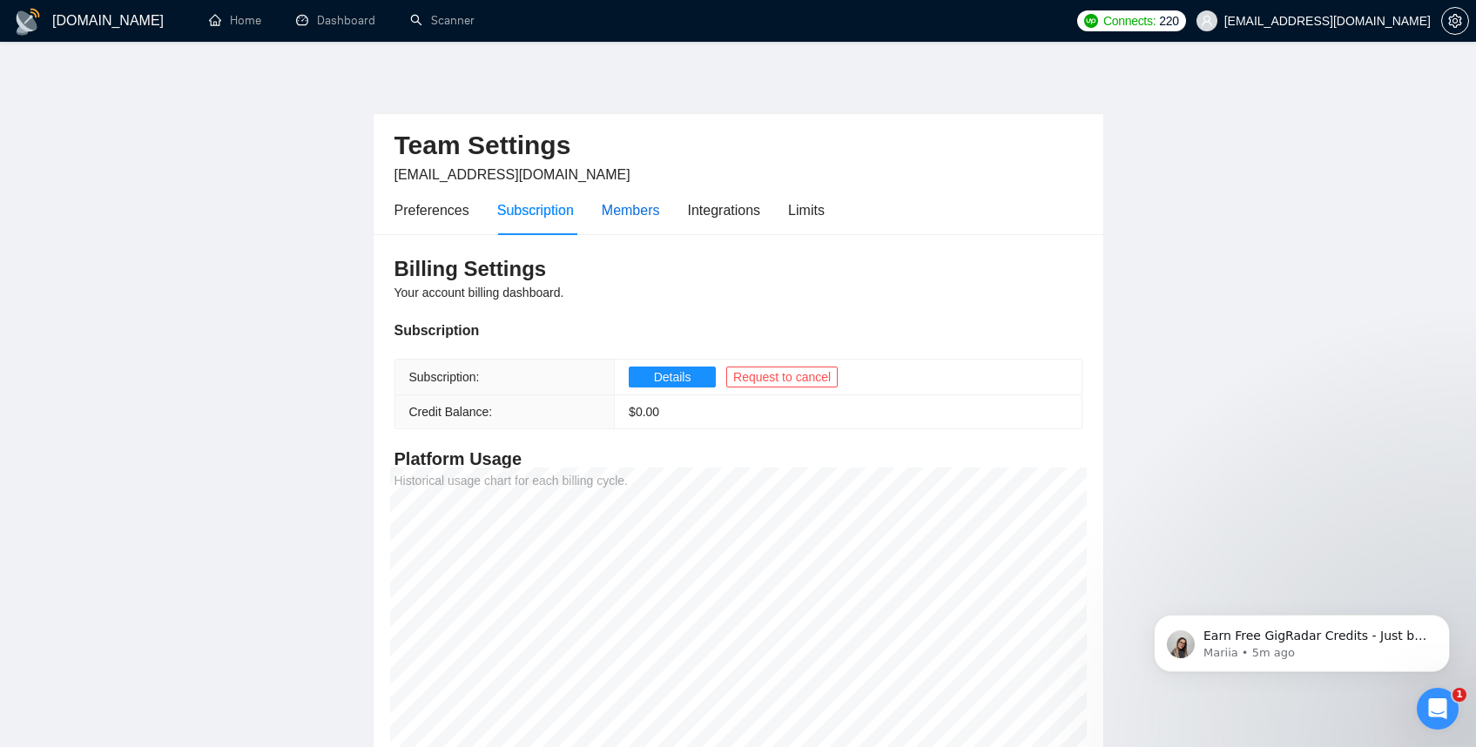
click at [632, 218] on div "Members" at bounding box center [631, 210] width 58 height 22
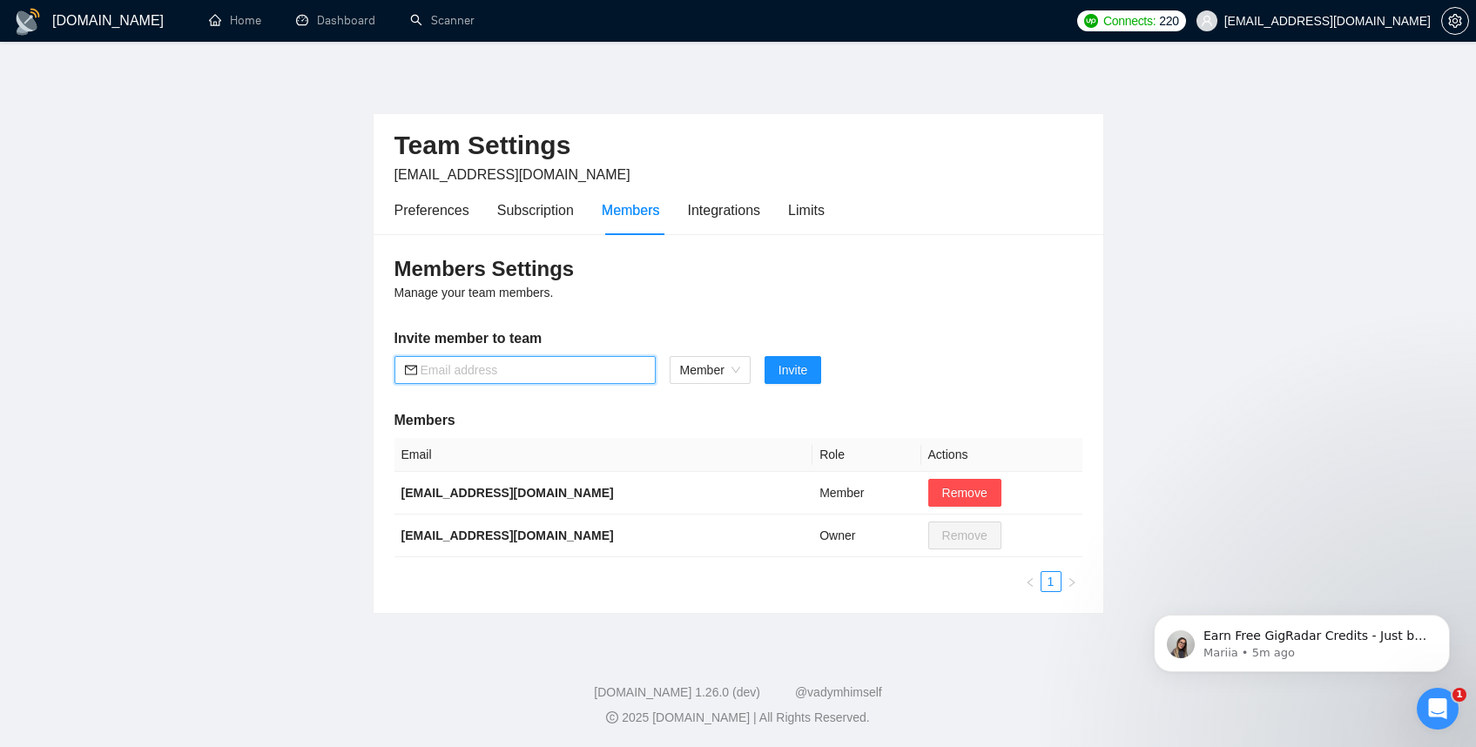
click at [485, 377] on input "text" at bounding box center [532, 369] width 225 height 19
click at [722, 368] on span "Member" at bounding box center [710, 370] width 60 height 26
type input "[EMAIL_ADDRESS][DOMAIN_NAME]"
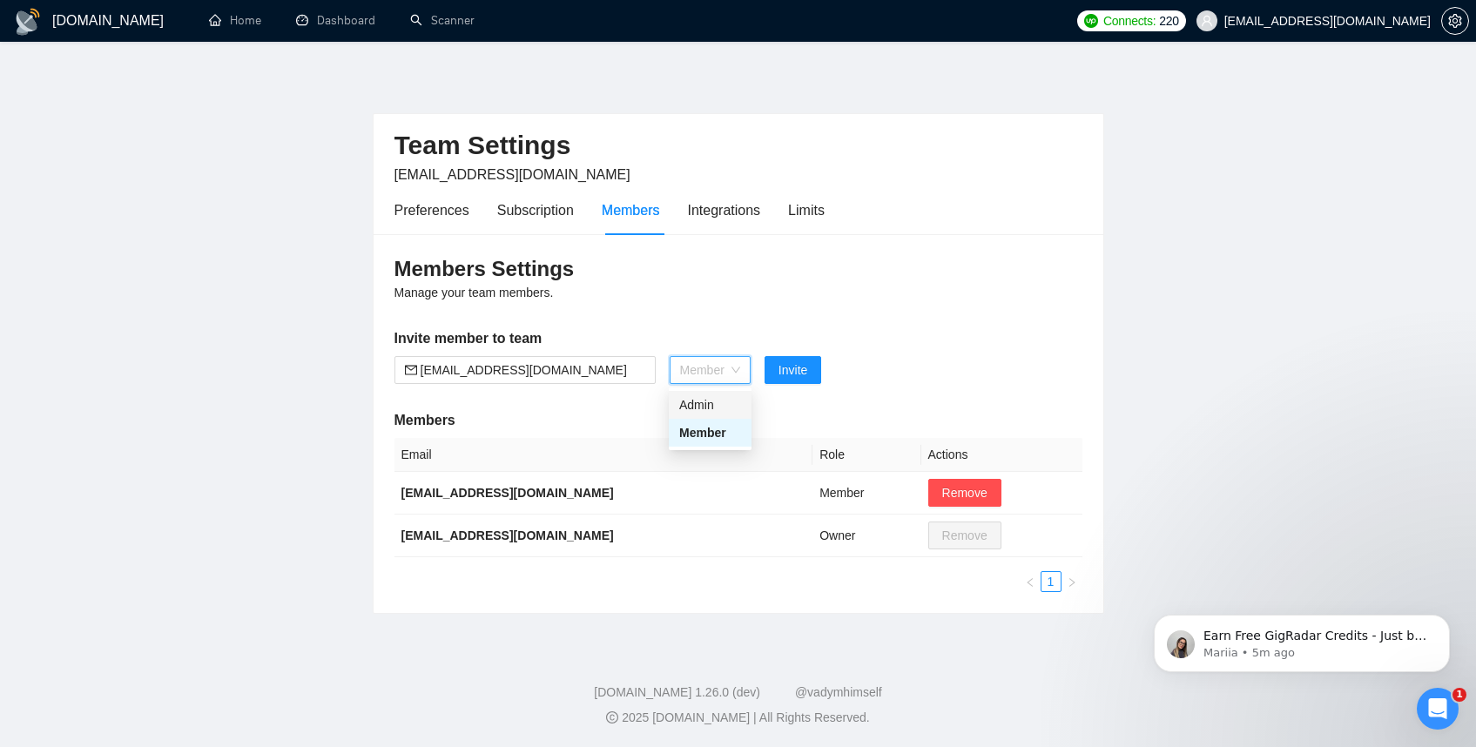
click at [812, 413] on h5 "Members" at bounding box center [738, 420] width 688 height 21
click at [750, 380] on div "Member" at bounding box center [709, 370] width 81 height 28
click at [720, 394] on div "Admin" at bounding box center [710, 405] width 83 height 28
click at [791, 380] on span "Invite" at bounding box center [782, 369] width 29 height 19
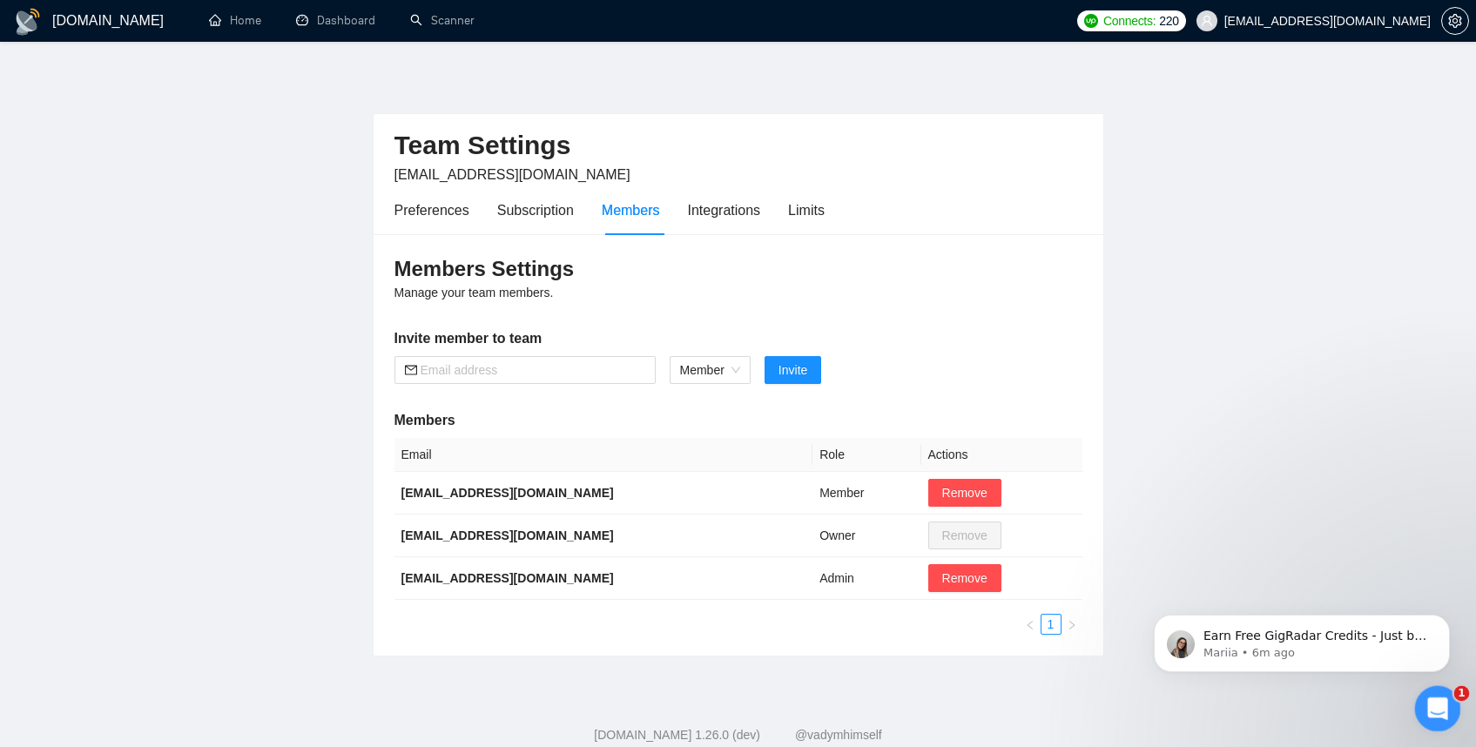
click at [1421, 714] on div "Open Intercom Messenger" at bounding box center [1434, 705] width 57 height 57
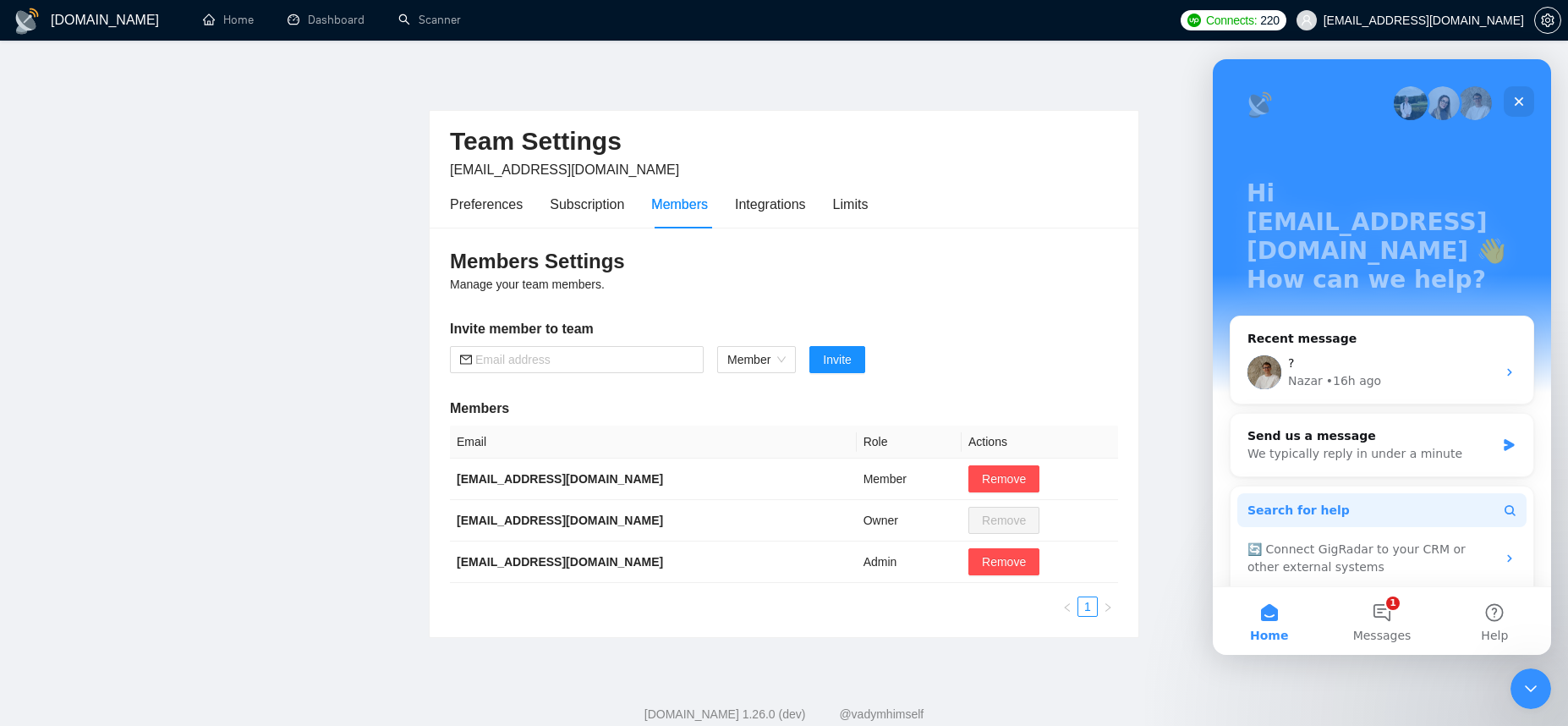
scroll to position [114, 0]
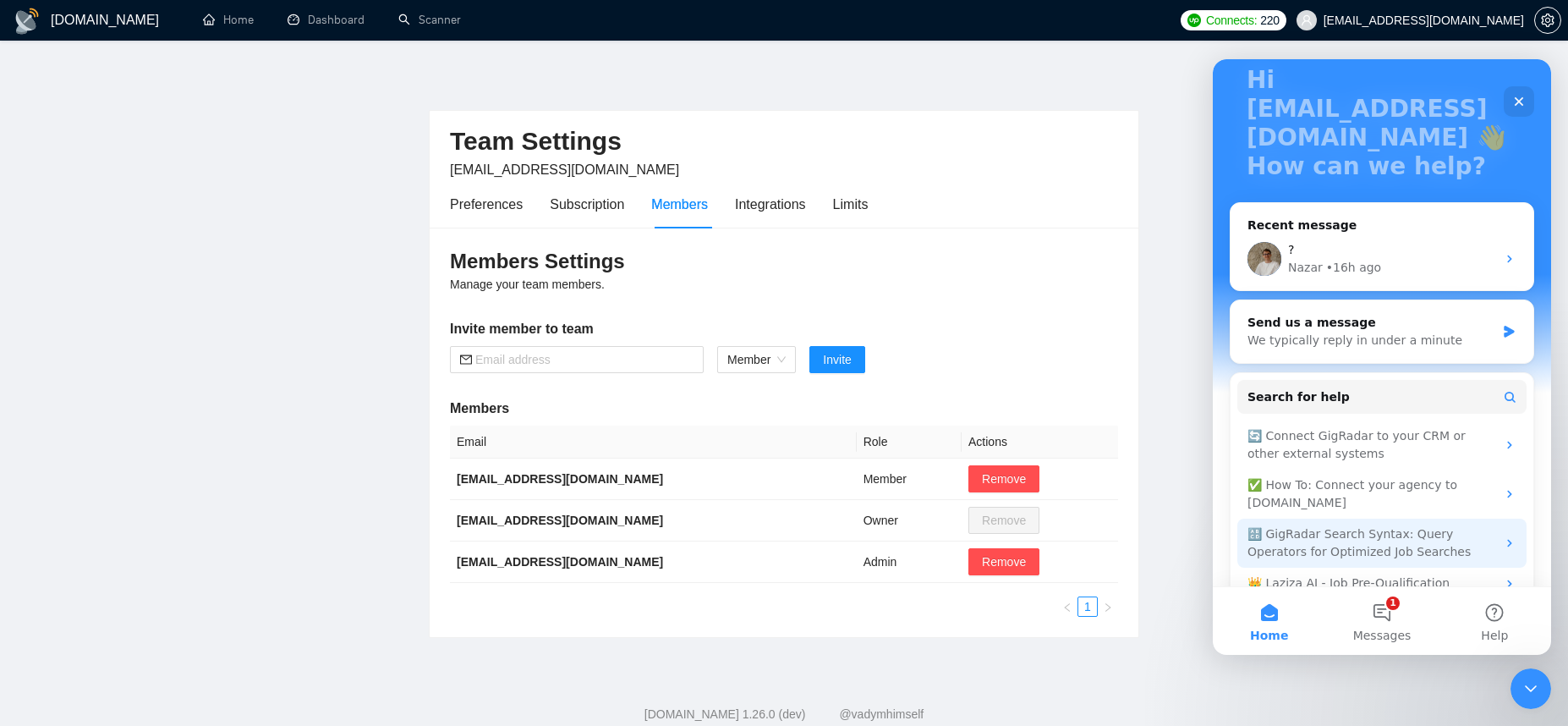
click at [1401, 526] on div "🔠 GigRadar Search Syntax: Query Operators for Optimized Job Searches" at bounding box center [1372, 543] width 249 height 36
